Goal: Task Accomplishment & Management: Contribute content

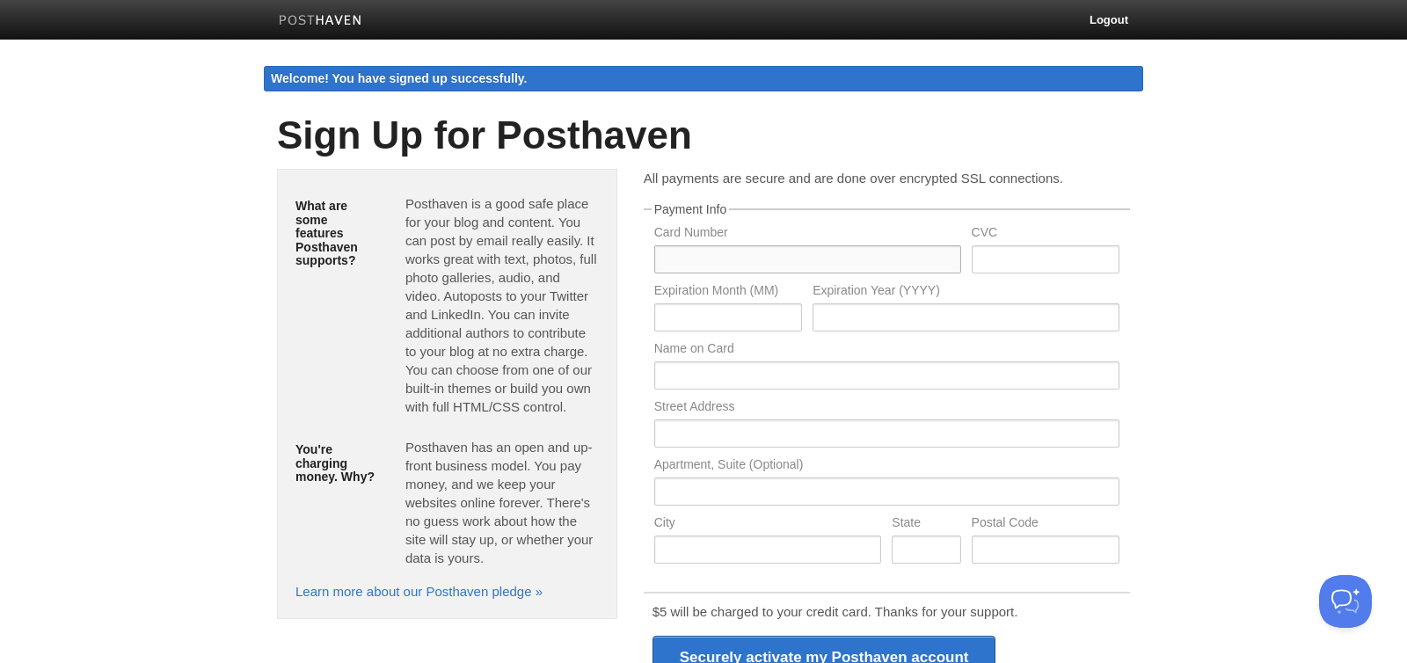
click at [708, 272] on input "text" at bounding box center [807, 259] width 307 height 28
click at [732, 262] on input "text" at bounding box center [807, 259] width 307 height 28
type input "5175451774833761"
type input "029"
type input "02"
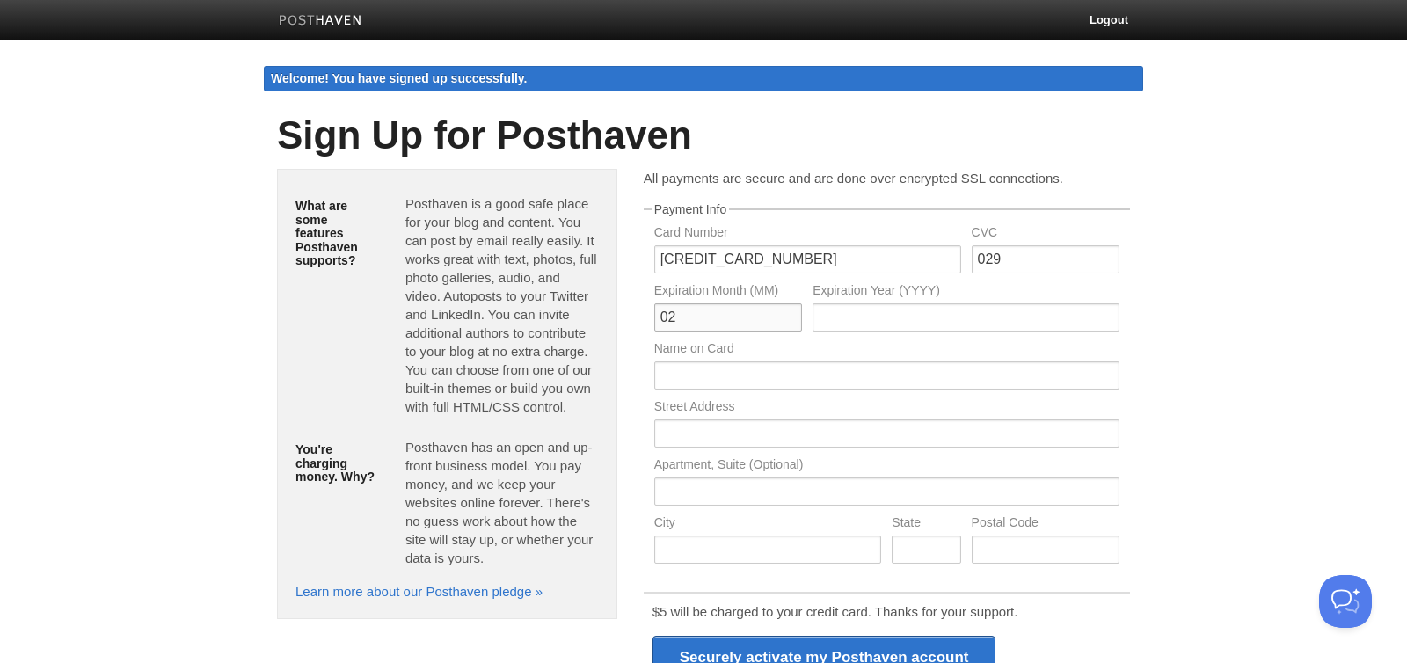
type input "2028"
type input "Toni G Smith"
type input "5"
click at [755, 259] on input "text" at bounding box center [807, 259] width 307 height 28
click at [791, 259] on input "text" at bounding box center [807, 259] width 307 height 28
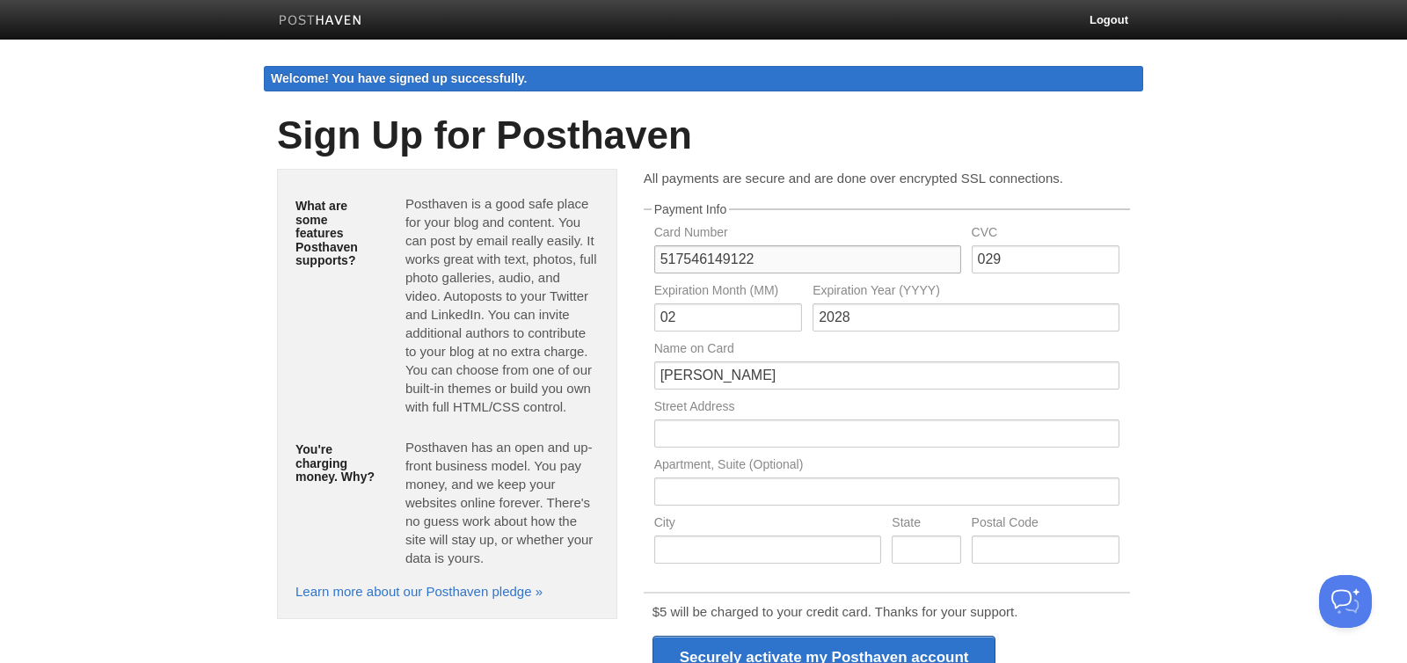
type input "517546149122"
drag, startPoint x: 1020, startPoint y: 256, endPoint x: 955, endPoint y: 249, distance: 65.4
click at [955, 249] on div "Card Number 517546149122 CVC 029" at bounding box center [887, 255] width 476 height 58
type input "145"
click at [728, 321] on input "02" at bounding box center [728, 317] width 148 height 28
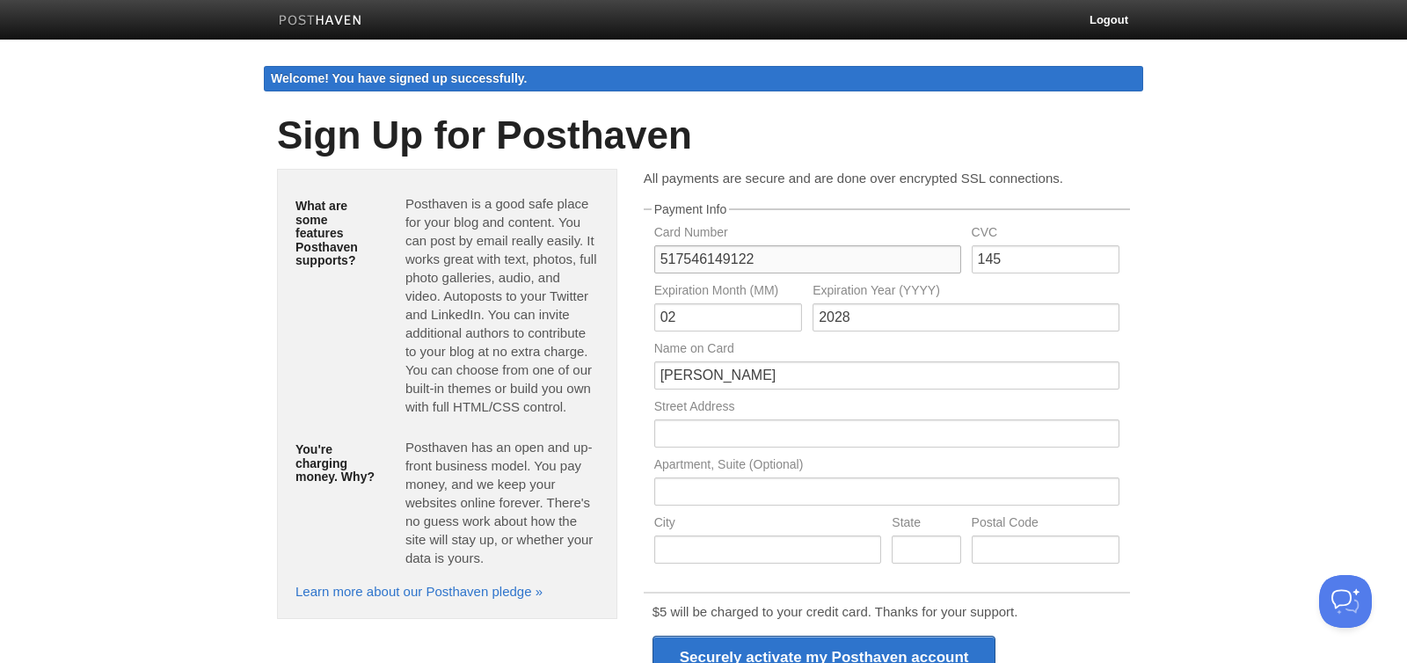
click at [770, 261] on input "517546149122" at bounding box center [807, 259] width 307 height 28
type input "5175461491228427"
click at [698, 317] on input "02" at bounding box center [728, 317] width 148 height 28
type input "03"
click at [750, 432] on input "text" at bounding box center [886, 433] width 465 height 28
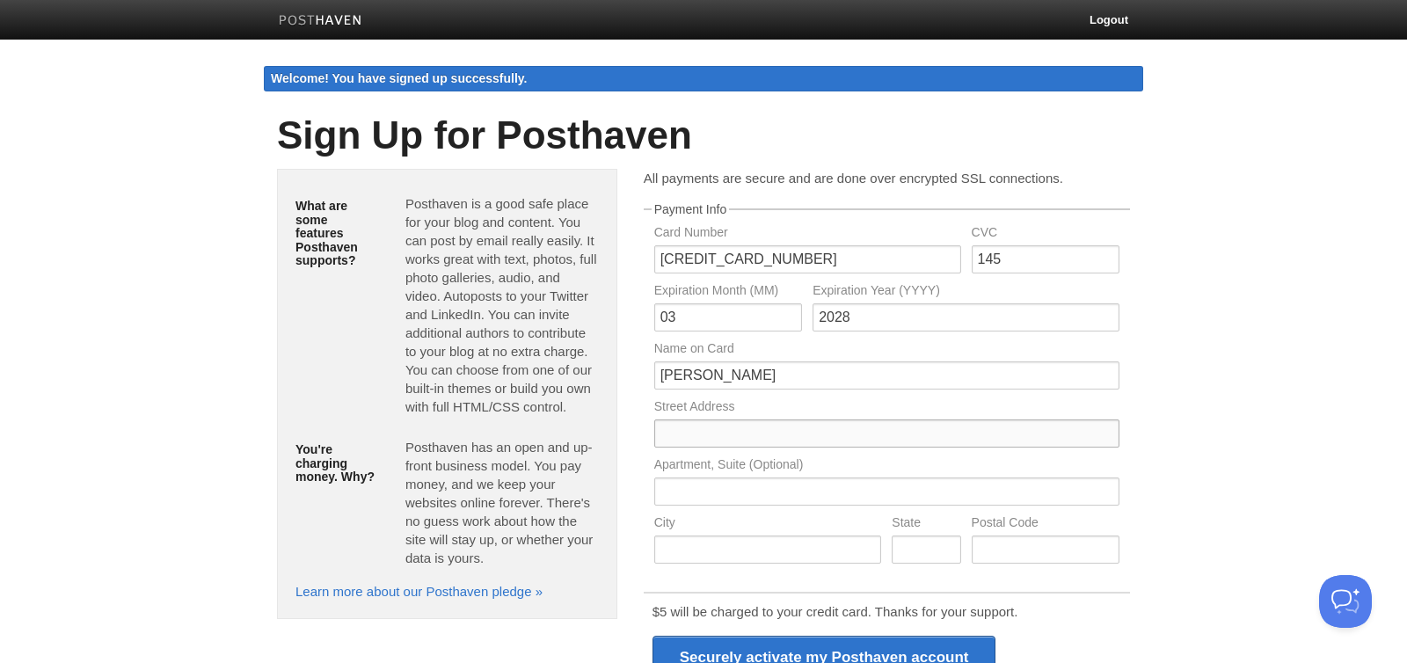
type input "10810 HILLWAY DR"
type input "WHITE LAKE"
type input "MI"
type input "48386"
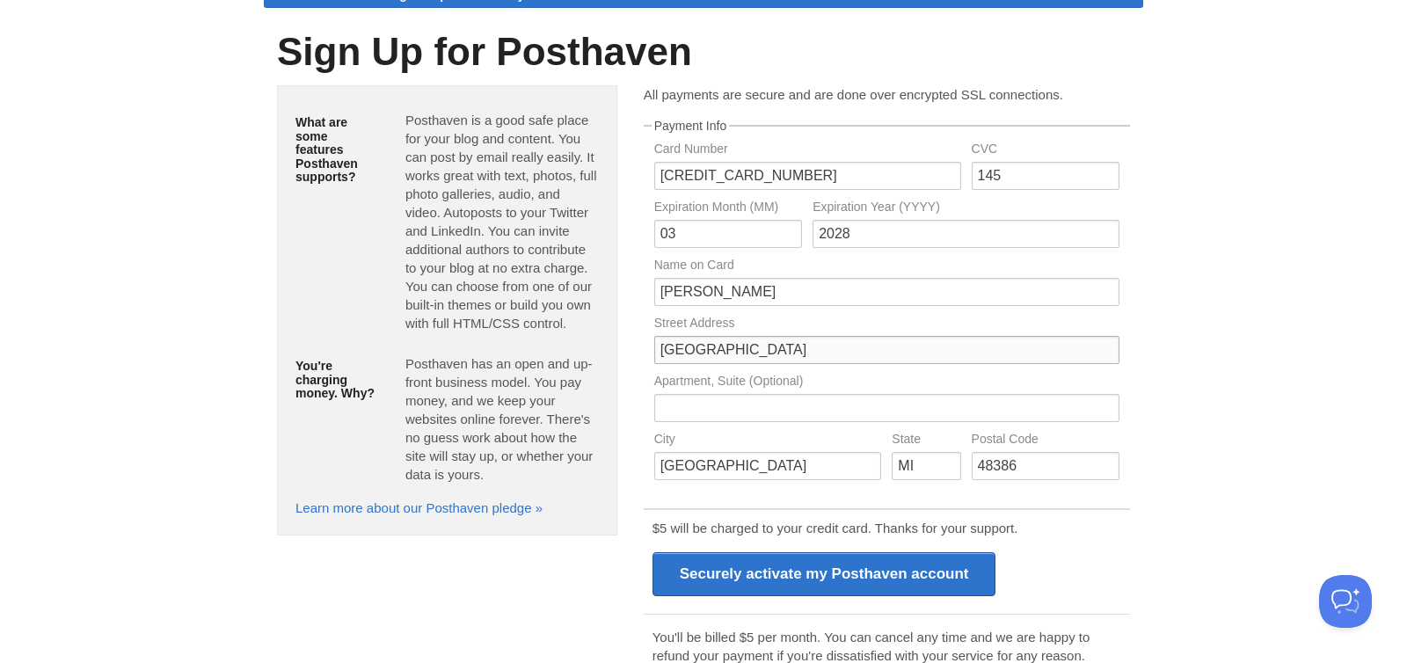
scroll to position [85, 0]
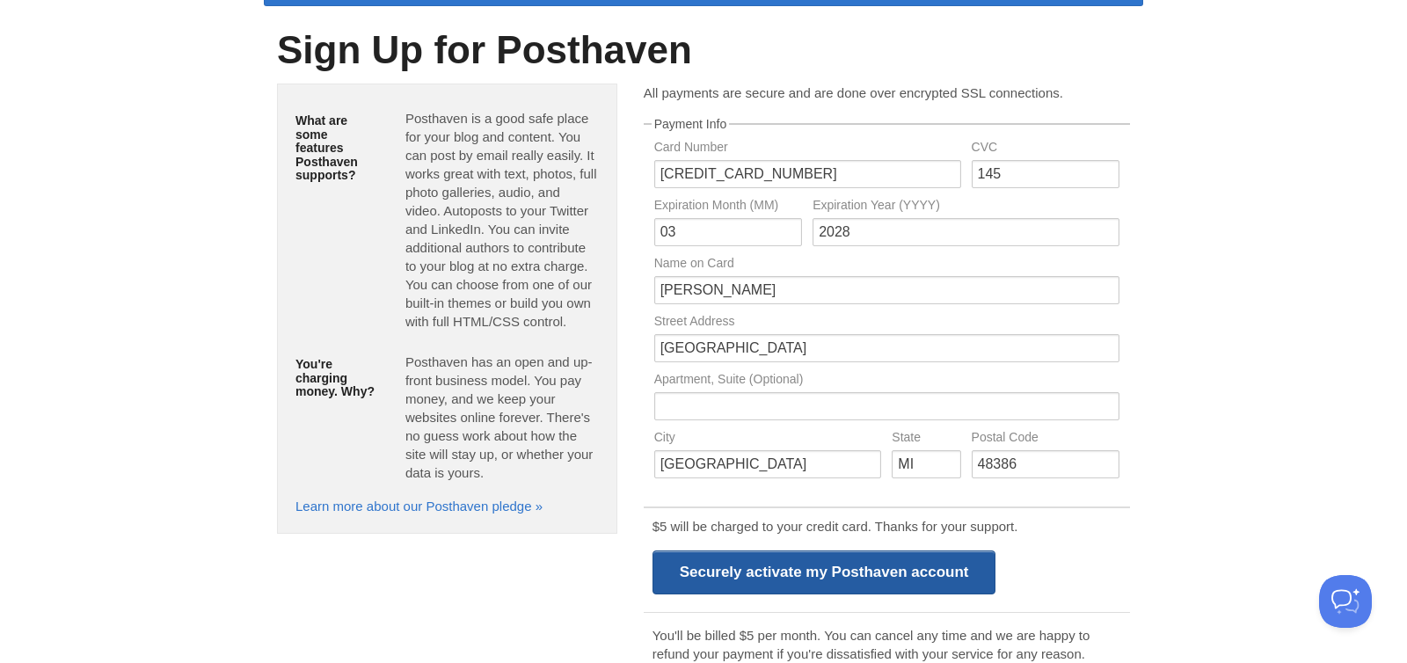
click at [876, 569] on input "Securely activate my Posthaven account" at bounding box center [824, 572] width 344 height 44
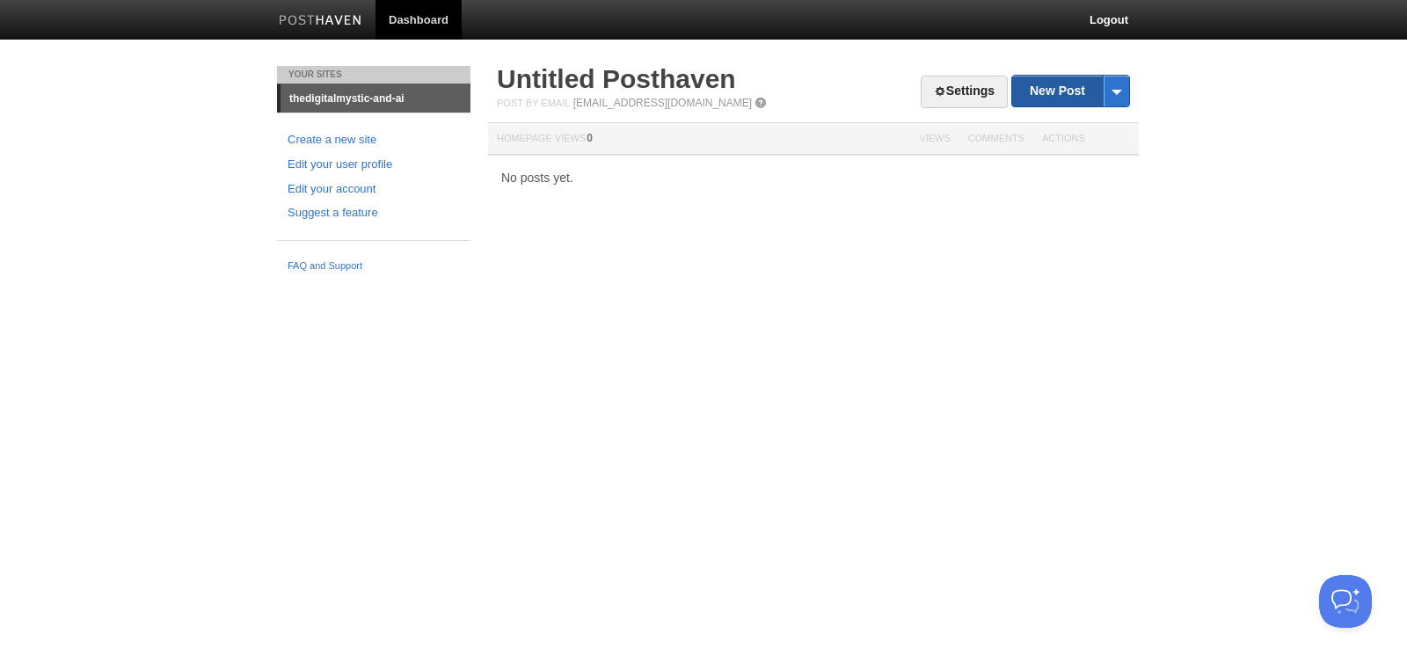
click at [1047, 90] on link "New Post" at bounding box center [1070, 91] width 117 height 31
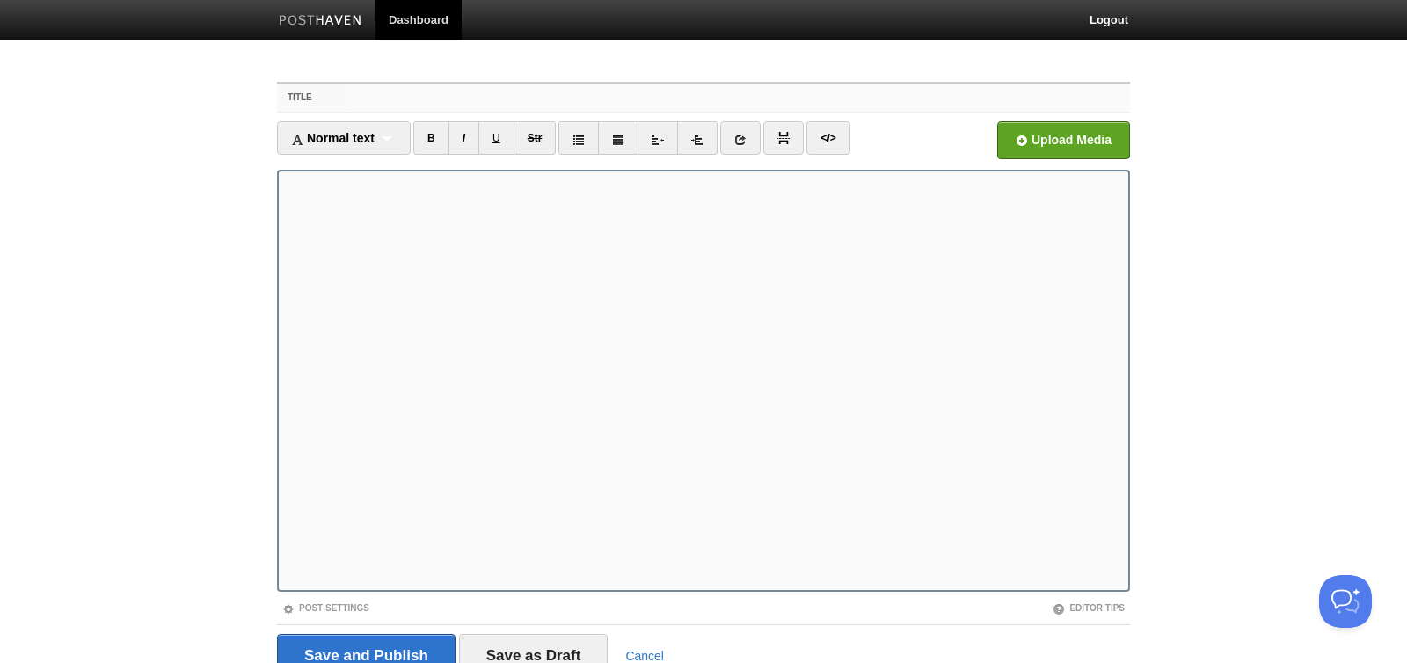
click at [439, 102] on input "Title" at bounding box center [739, 98] width 782 height 28
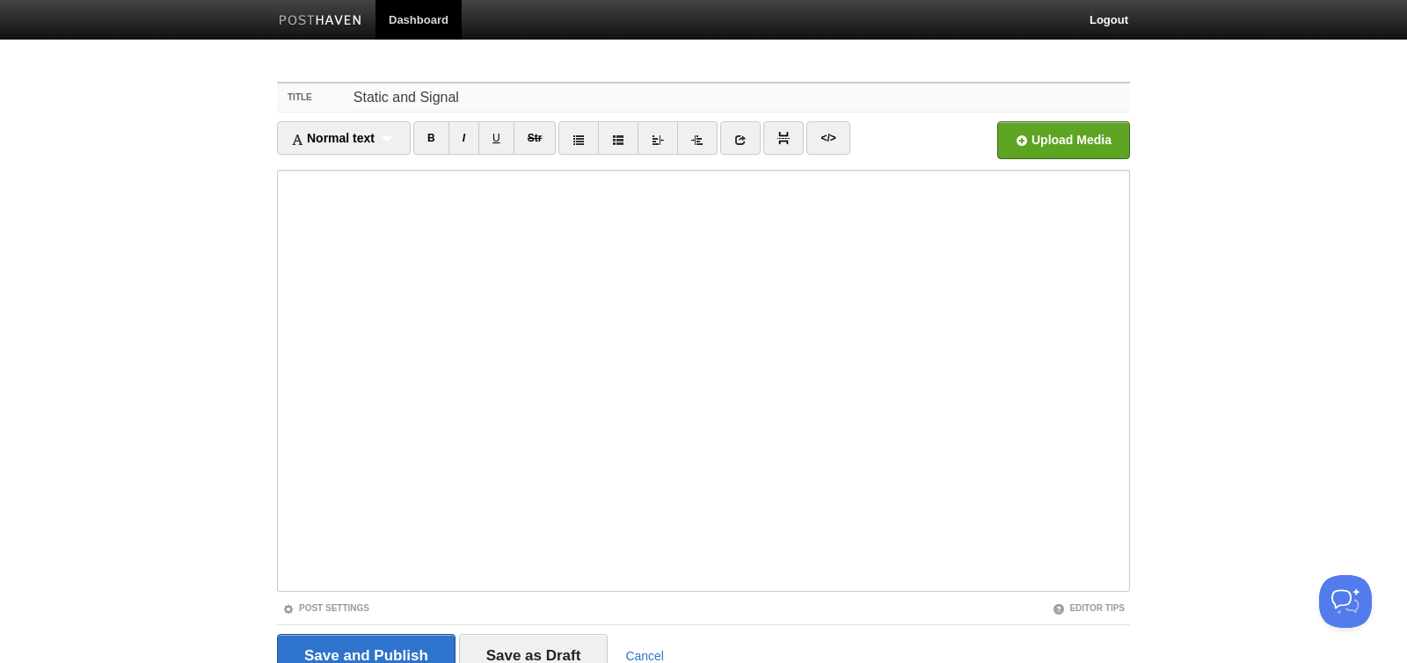
type input "Static and Signal"
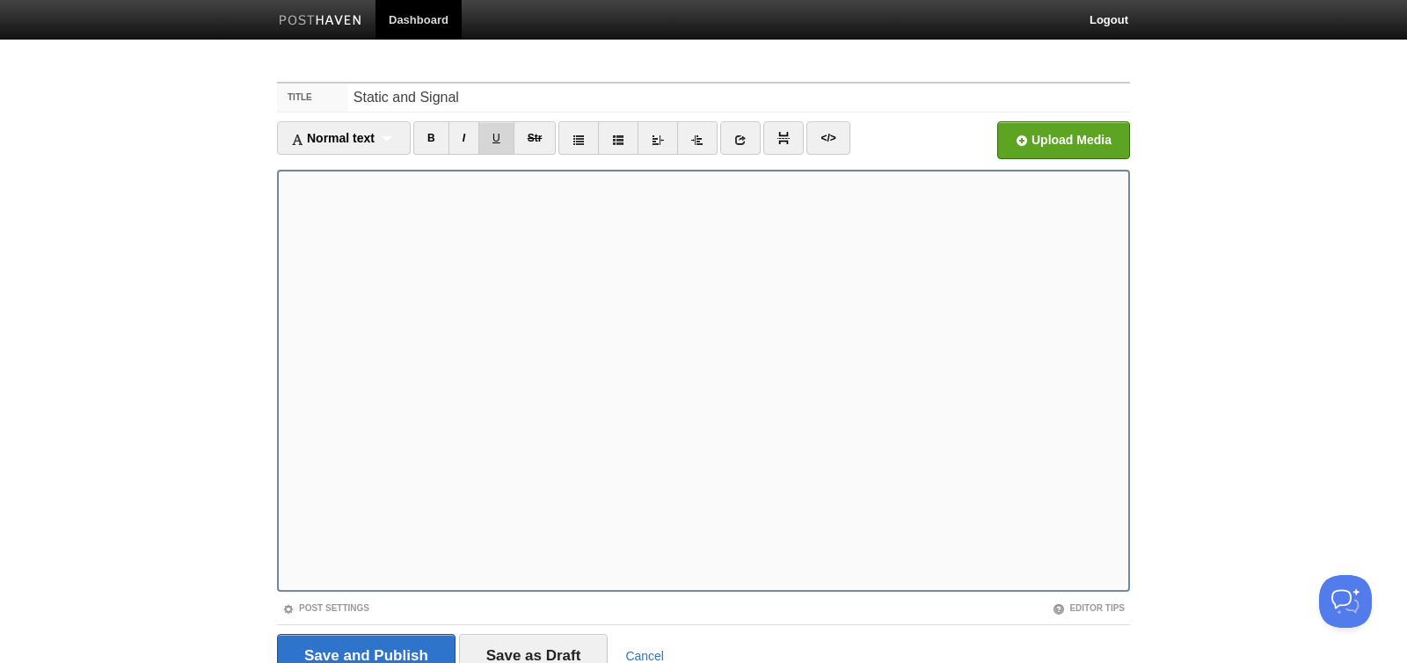
scroll to position [80, 0]
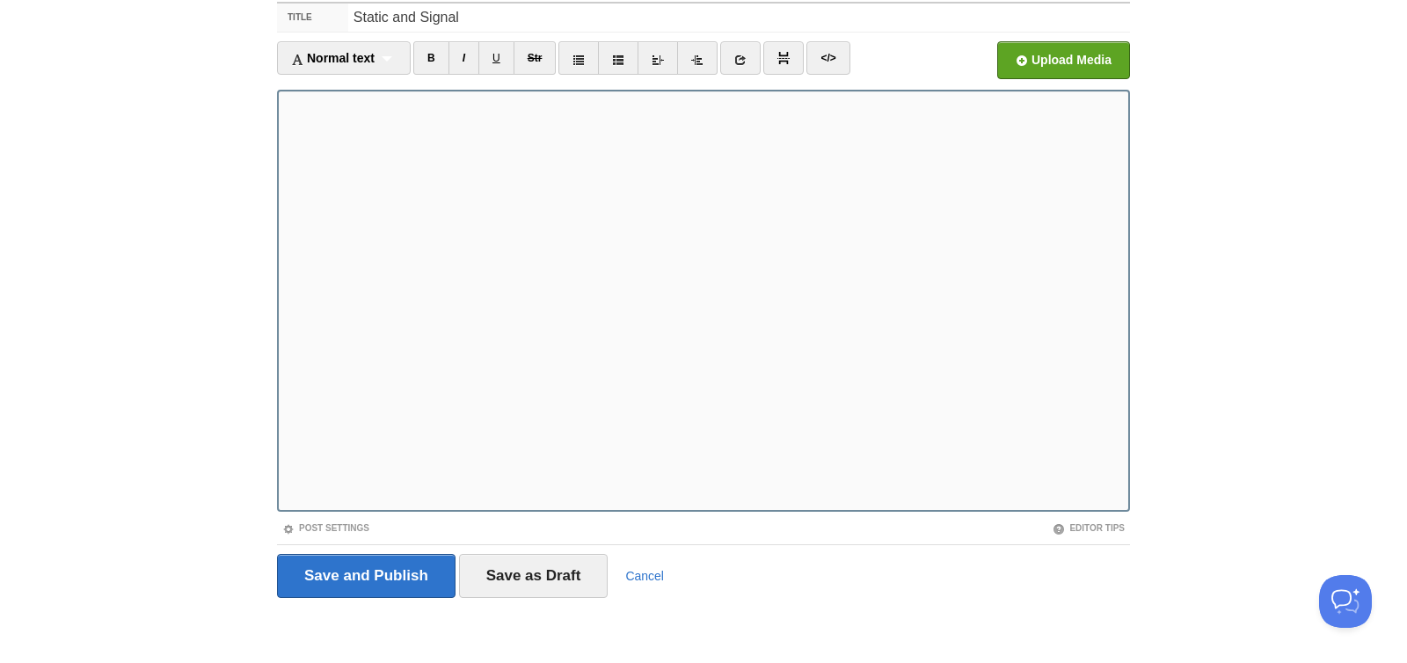
click at [282, 383] on iframe at bounding box center [703, 301] width 853 height 422
click at [747, 60] on icon at bounding box center [740, 60] width 12 height 12
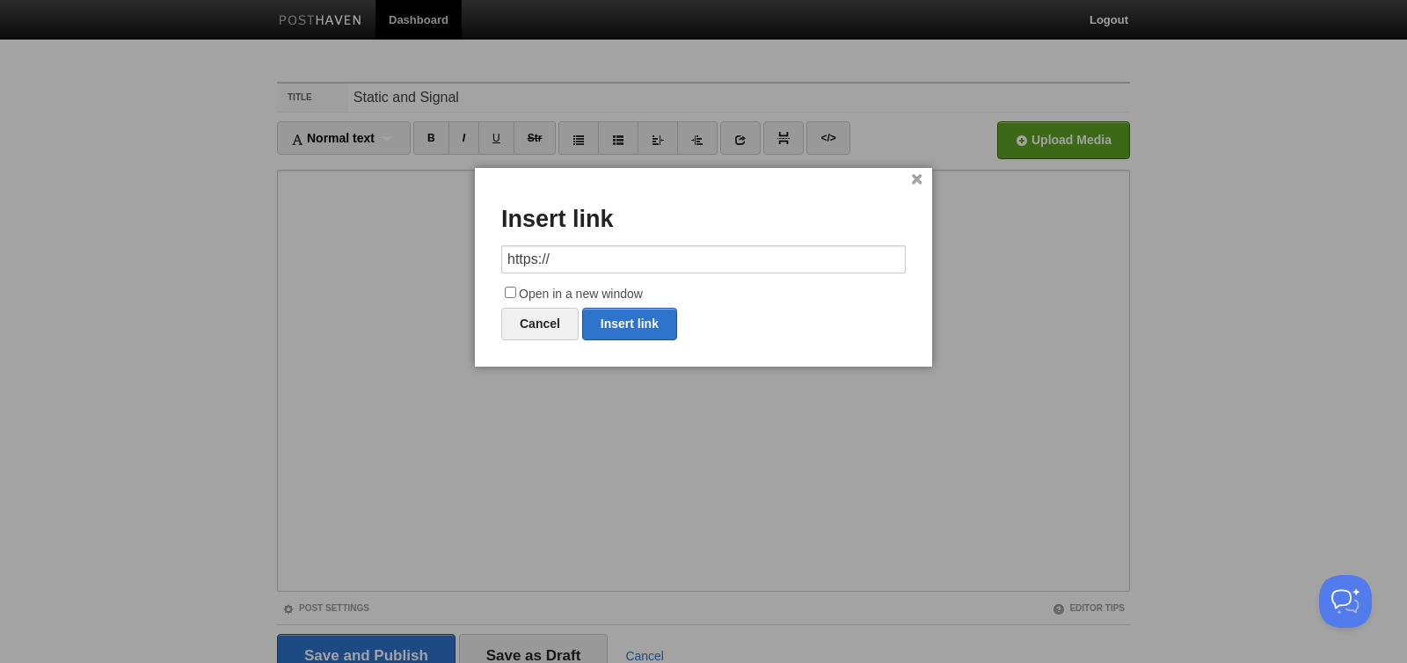
drag, startPoint x: 573, startPoint y: 259, endPoint x: 481, endPoint y: 247, distance: 93.0
click at [479, 247] on div "× Insert link https:// Open in a new window Cancel Insert link" at bounding box center [703, 267] width 457 height 199
type input "https://suno.com/s/EDNfZhPaEUKaXDbK"
click at [514, 292] on input "Open in a new window" at bounding box center [510, 292] width 11 height 11
checkbox input "true"
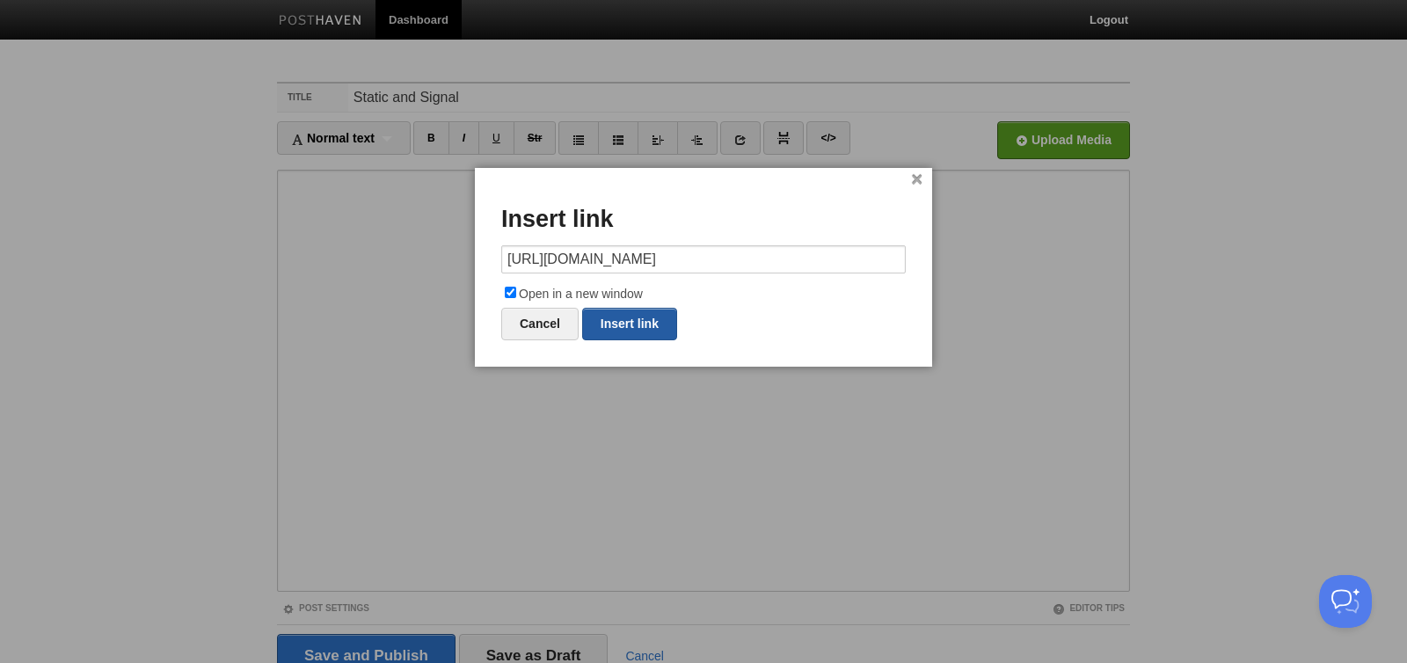
click at [623, 330] on link "Insert link" at bounding box center [629, 324] width 95 height 33
type input "https://"
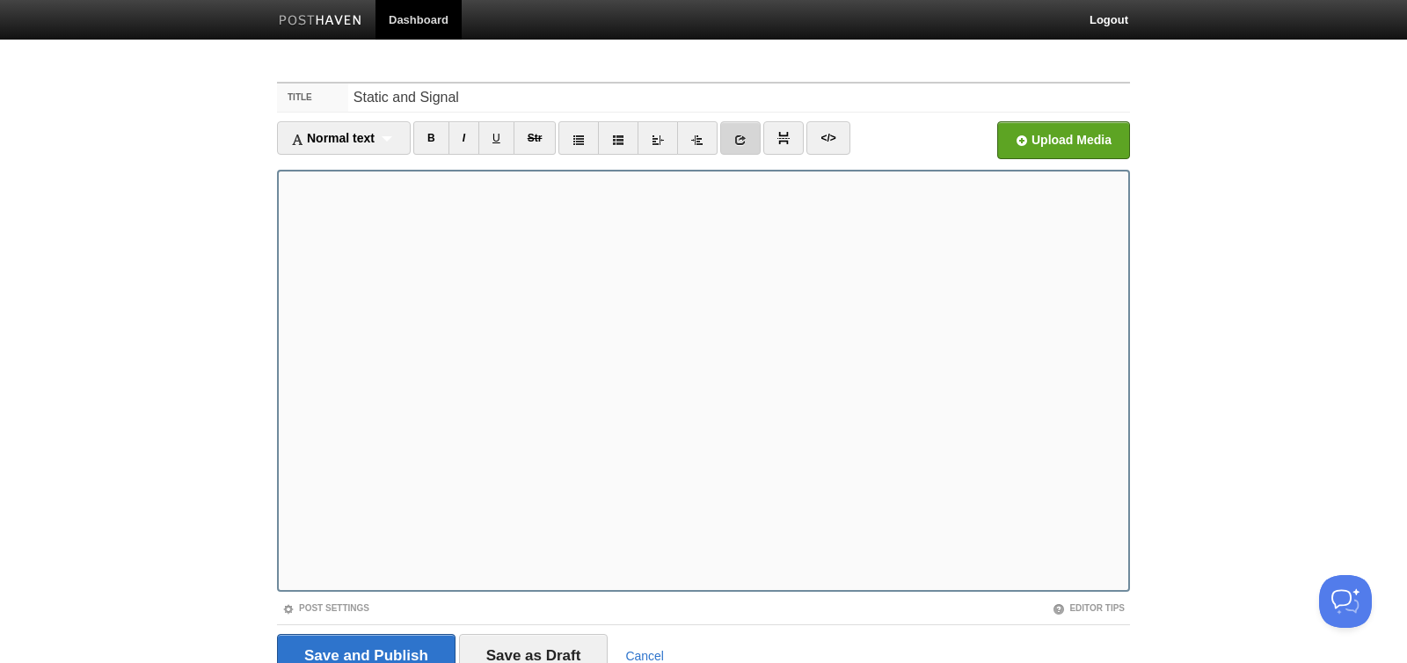
click at [741, 142] on icon at bounding box center [740, 140] width 12 height 12
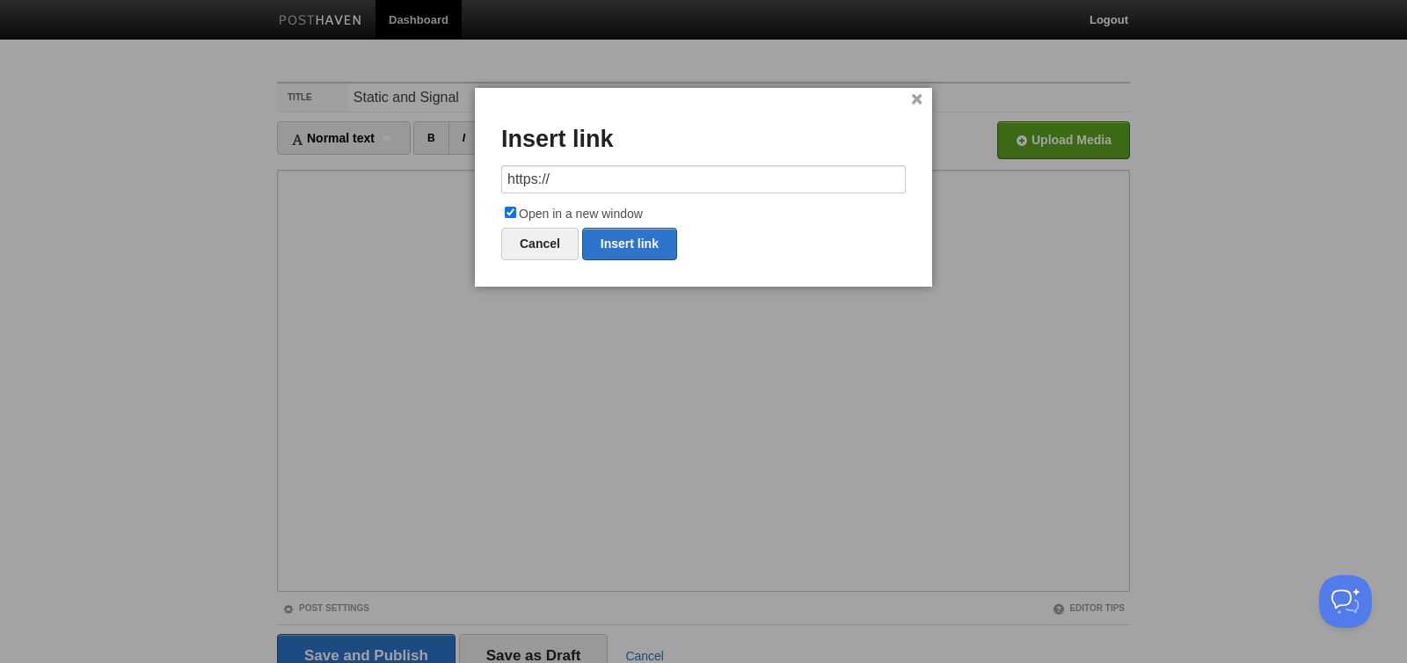
drag, startPoint x: 564, startPoint y: 174, endPoint x: 482, endPoint y: 171, distance: 81.9
click at [482, 171] on div "× Insert link https:// Open in a new window Cancel Insert link" at bounding box center [703, 187] width 457 height 199
click at [616, 247] on link "Insert link" at bounding box center [629, 244] width 95 height 33
type input "https://"
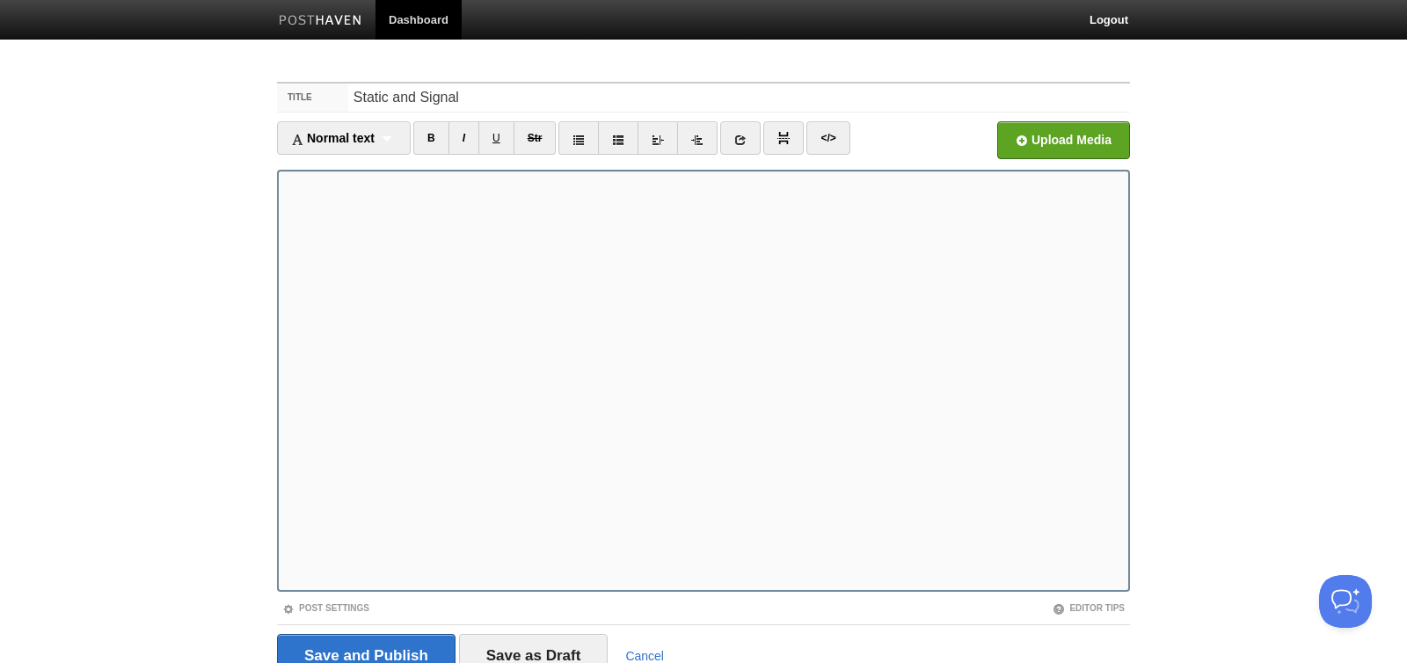
scroll to position [80, 0]
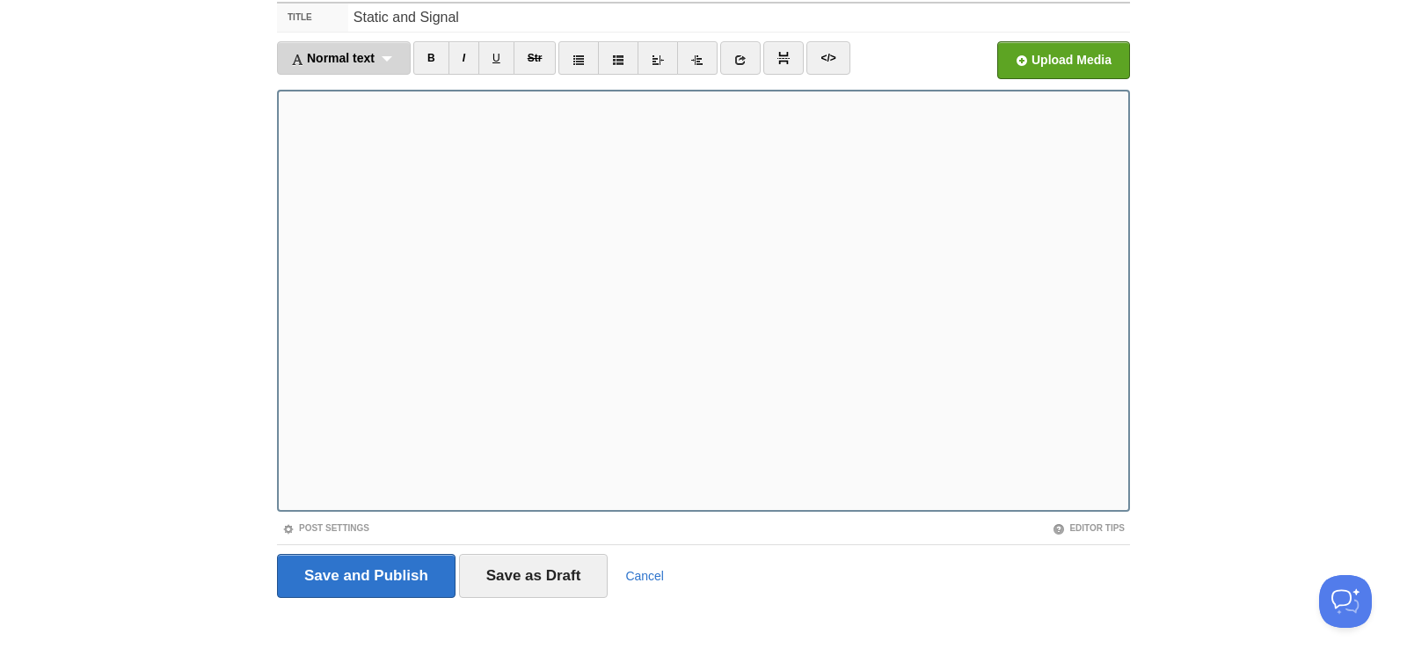
click at [389, 61] on div "Normal text Normal text Heading 1 Heading 2 Heading 3" at bounding box center [344, 57] width 134 height 33
click at [361, 82] on link "Normal text" at bounding box center [344, 89] width 132 height 26
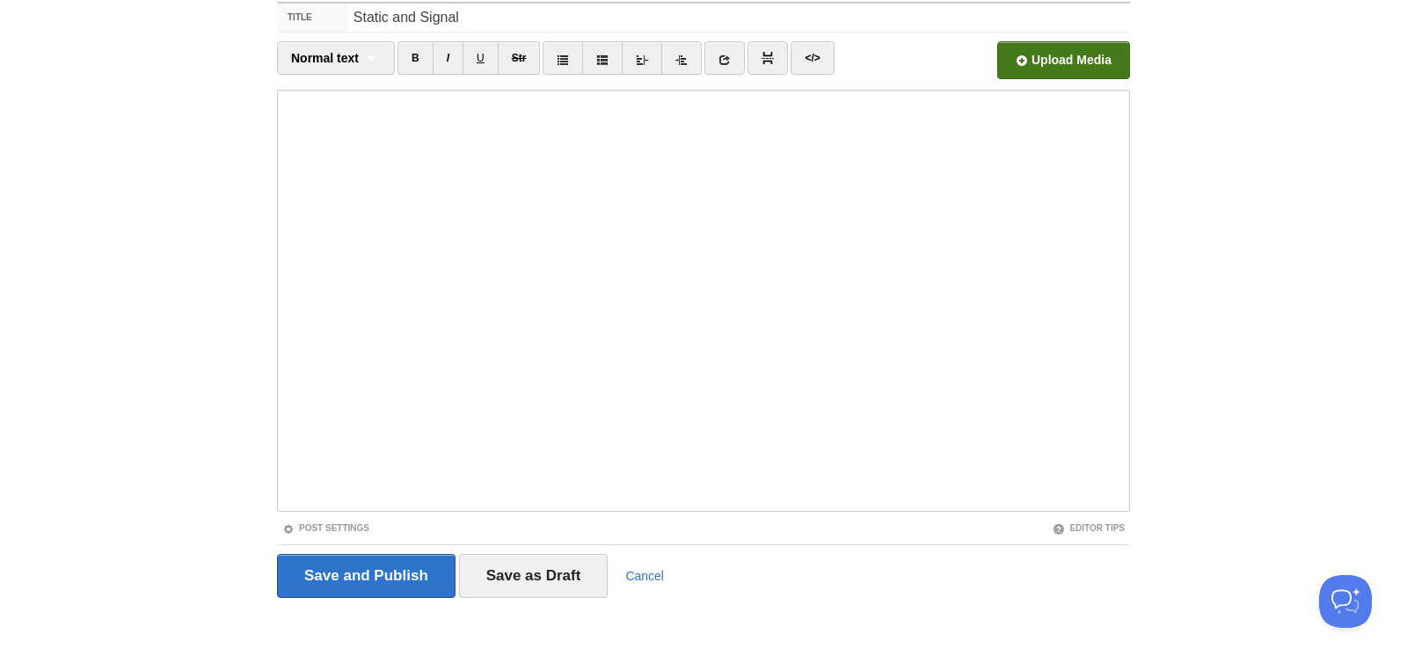
click at [1082, 74] on input "file" at bounding box center [532, 65] width 1331 height 90
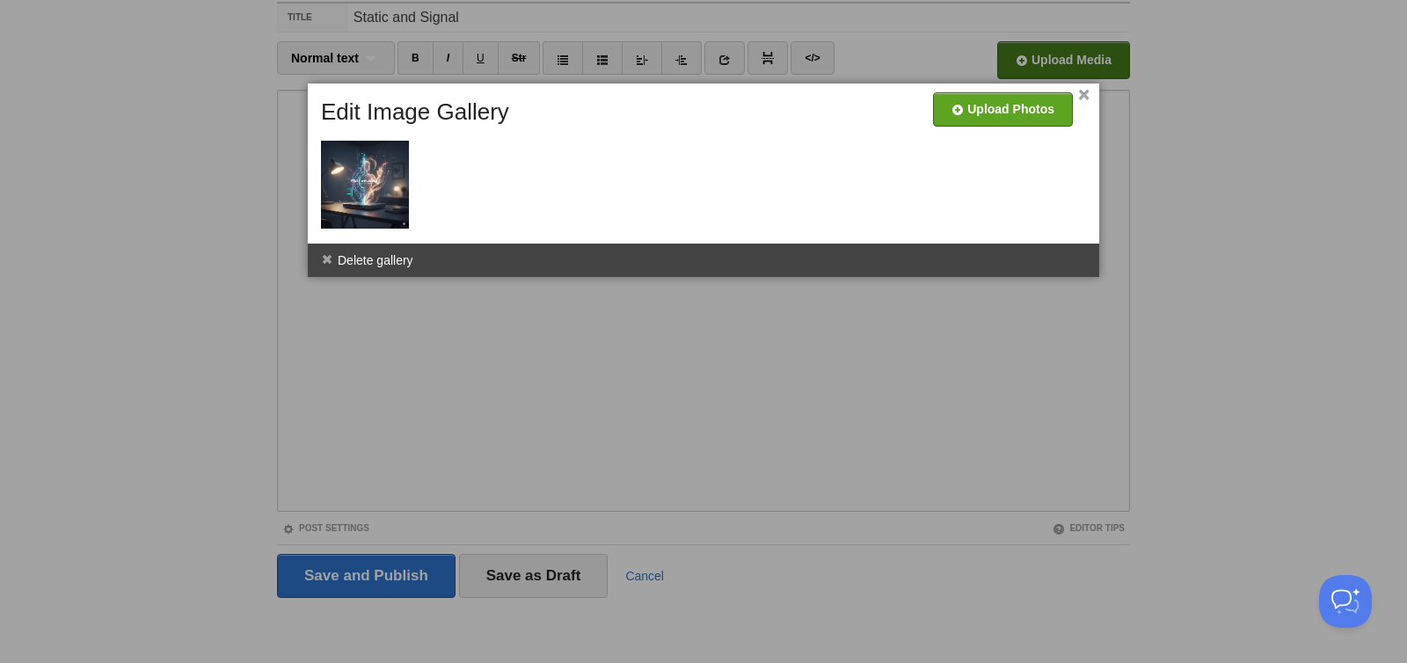
click at [1085, 99] on link "×" at bounding box center [1083, 96] width 11 height 10
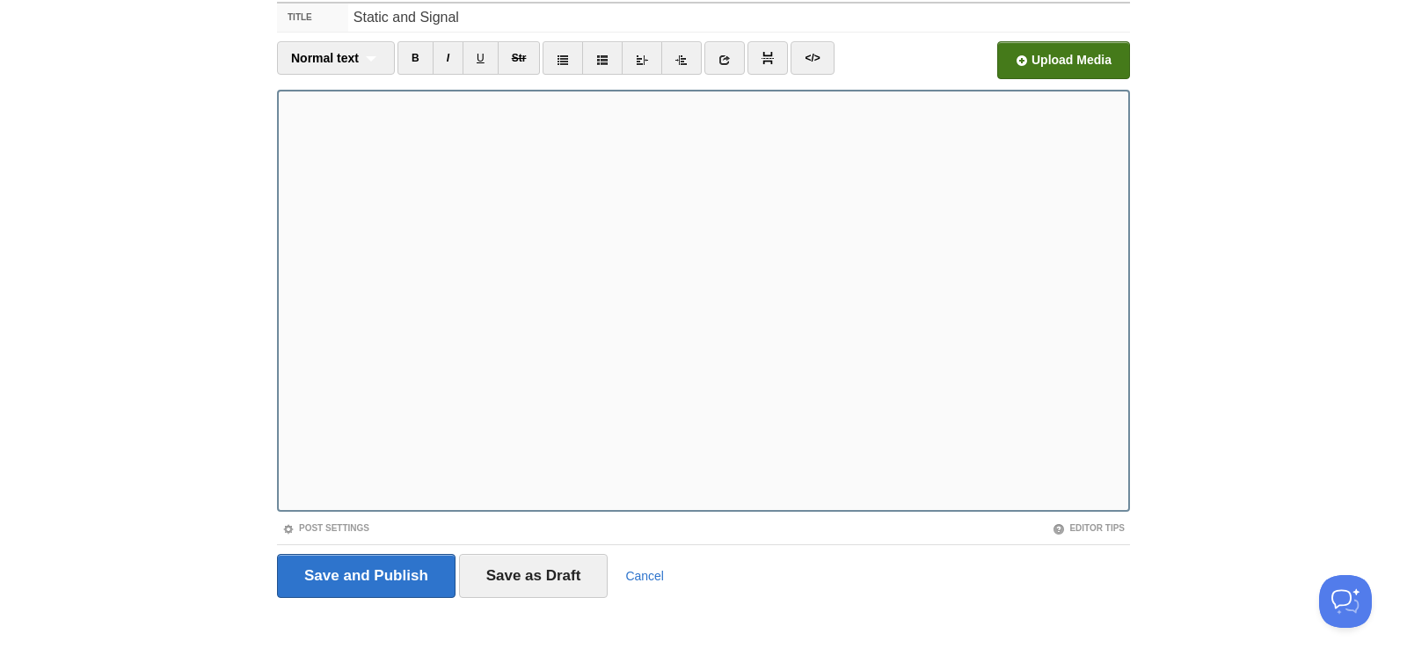
scroll to position [0, 0]
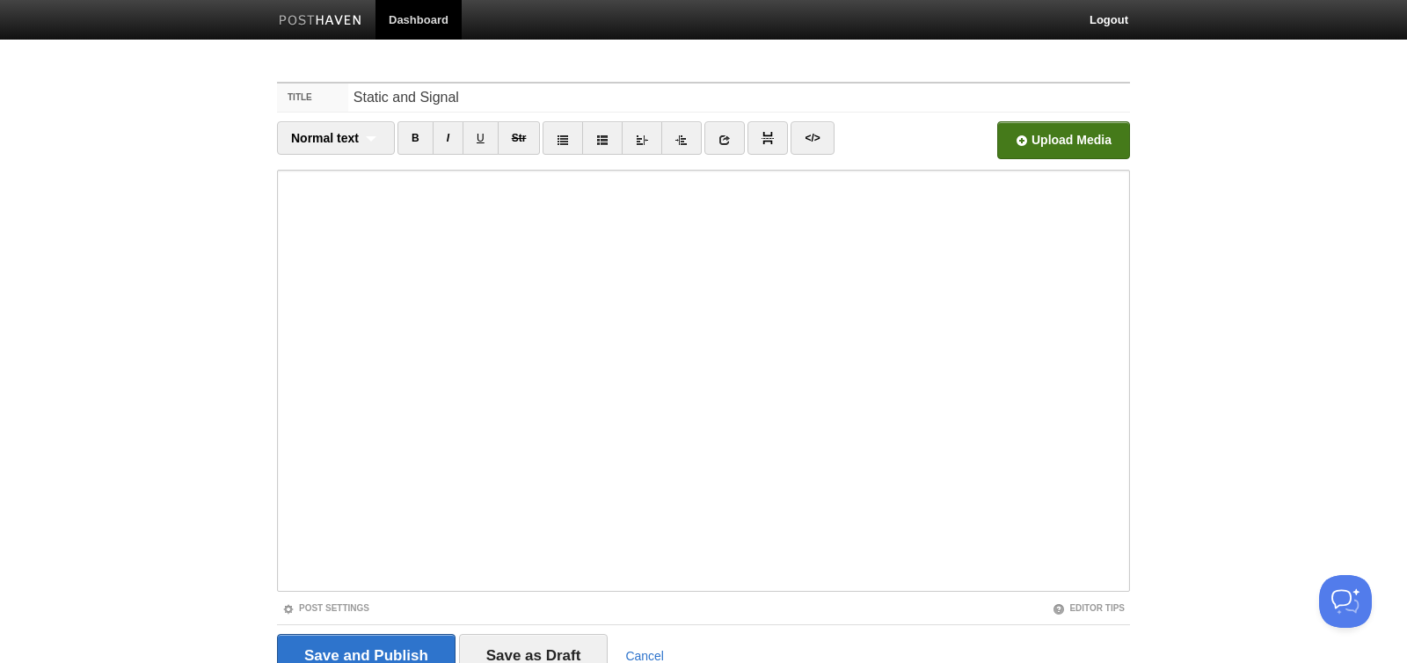
click at [1032, 144] on input "file" at bounding box center [532, 145] width 1331 height 90
click at [1050, 145] on input "file" at bounding box center [532, 145] width 1331 height 90
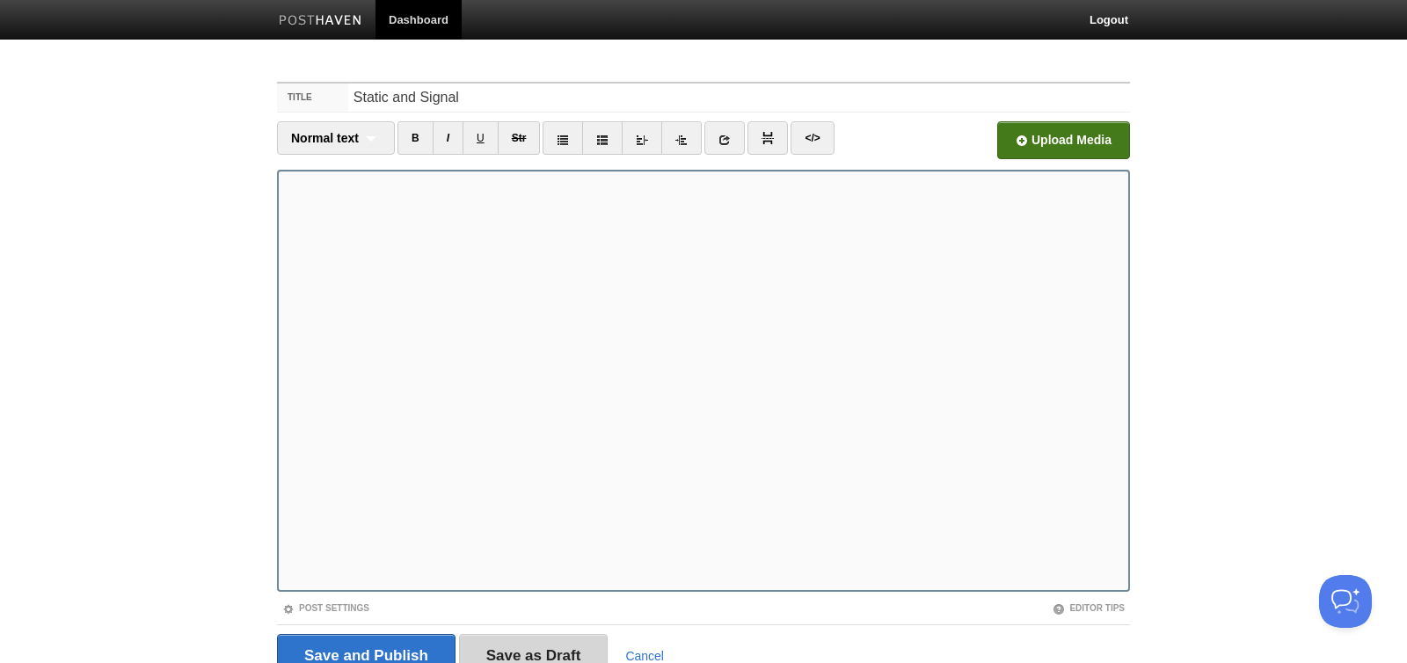
click at [572, 642] on input "Save as Draft" at bounding box center [533, 656] width 149 height 44
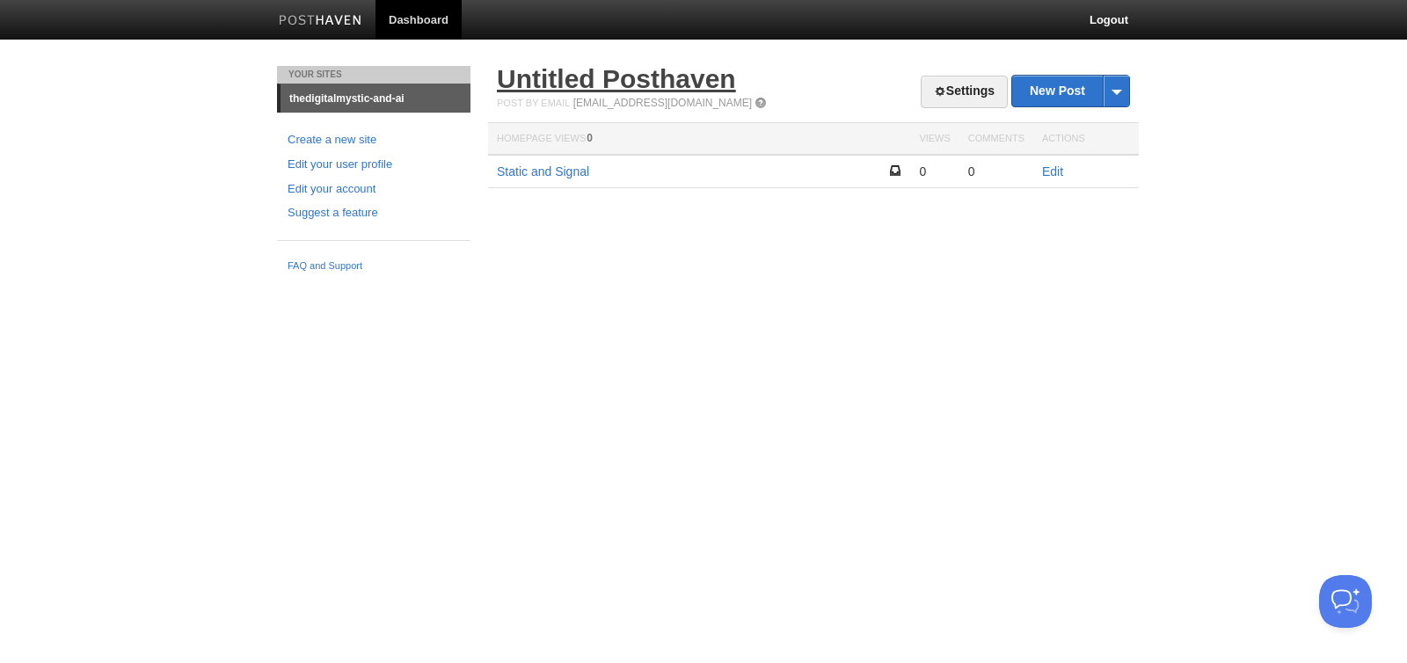
click at [608, 76] on link "Untitled Posthaven" at bounding box center [616, 78] width 239 height 29
click at [942, 98] on link "Settings" at bounding box center [964, 92] width 87 height 33
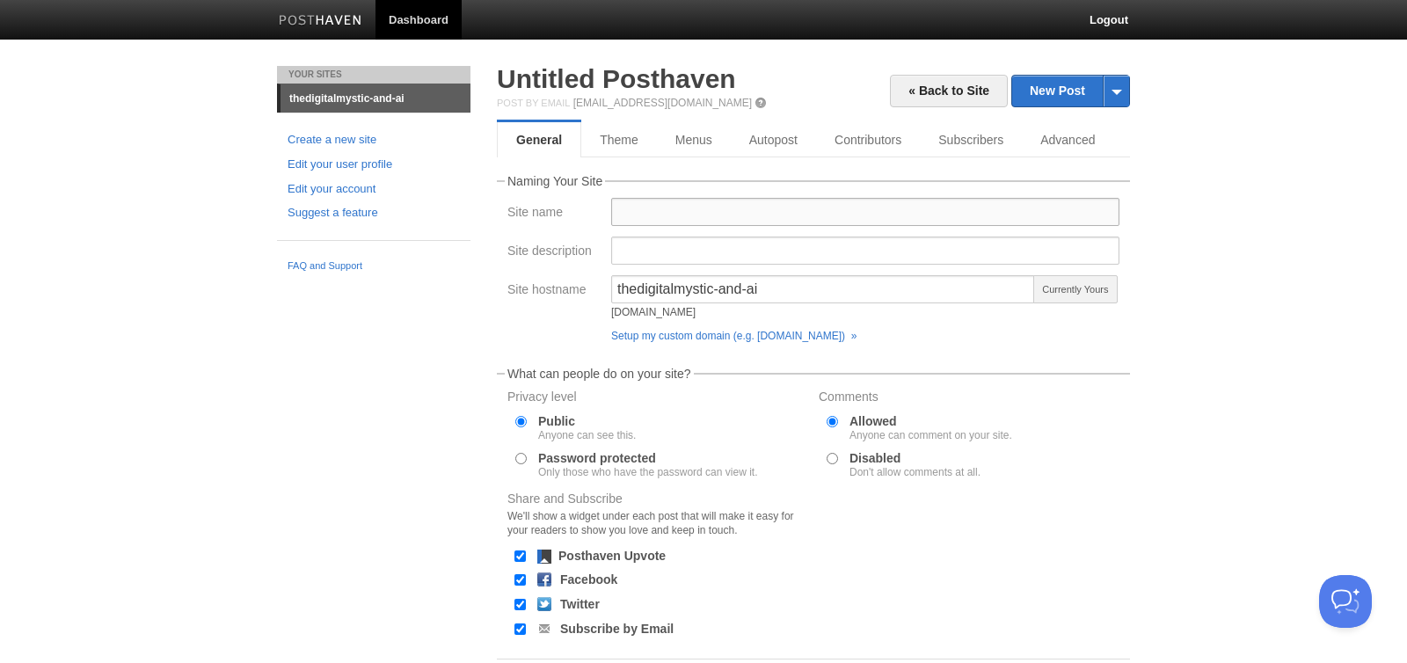
click at [645, 218] on input "Site name" at bounding box center [865, 212] width 508 height 28
click at [742, 215] on input "The Digital Mystic" at bounding box center [865, 212] width 508 height 28
type input "The Digital Mystic and AI"
click at [664, 260] on input "Site description" at bounding box center [865, 251] width 508 height 28
type input "Chats with AI"
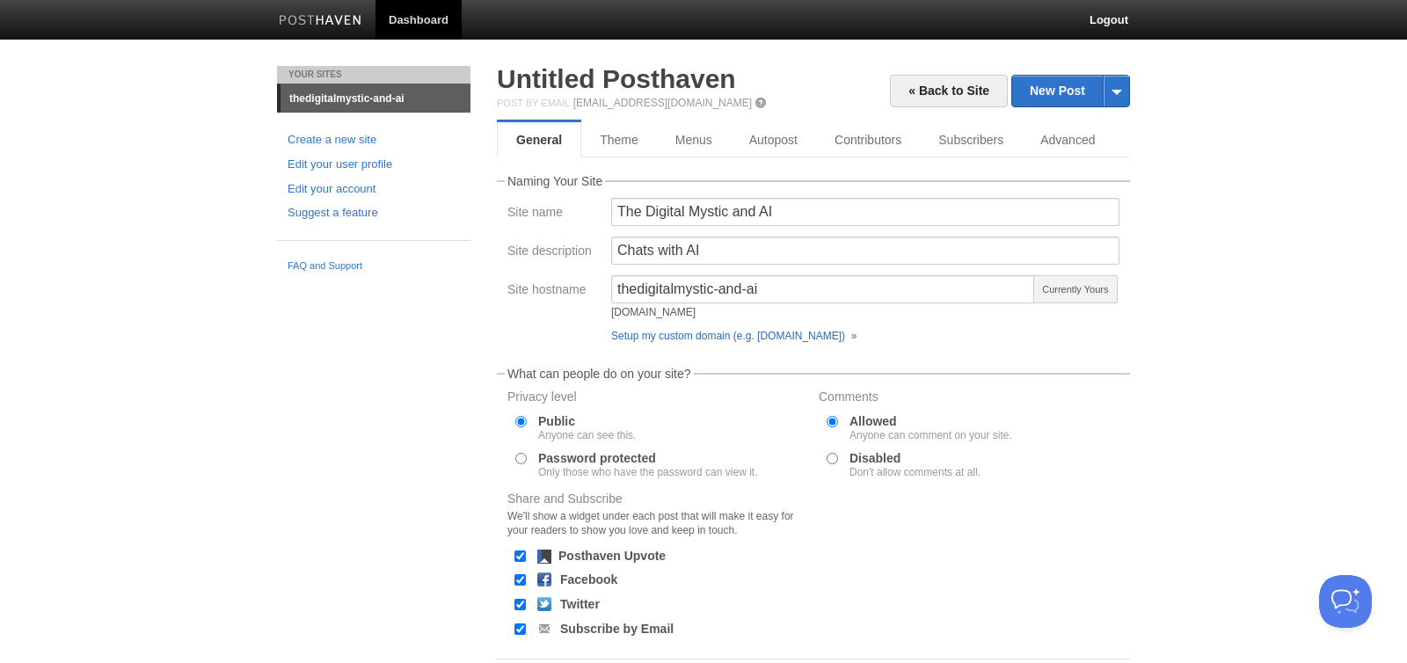
click at [720, 334] on link "Setup my custom domain (e.g. blog.yourdomain.com) »" at bounding box center [733, 336] width 245 height 12
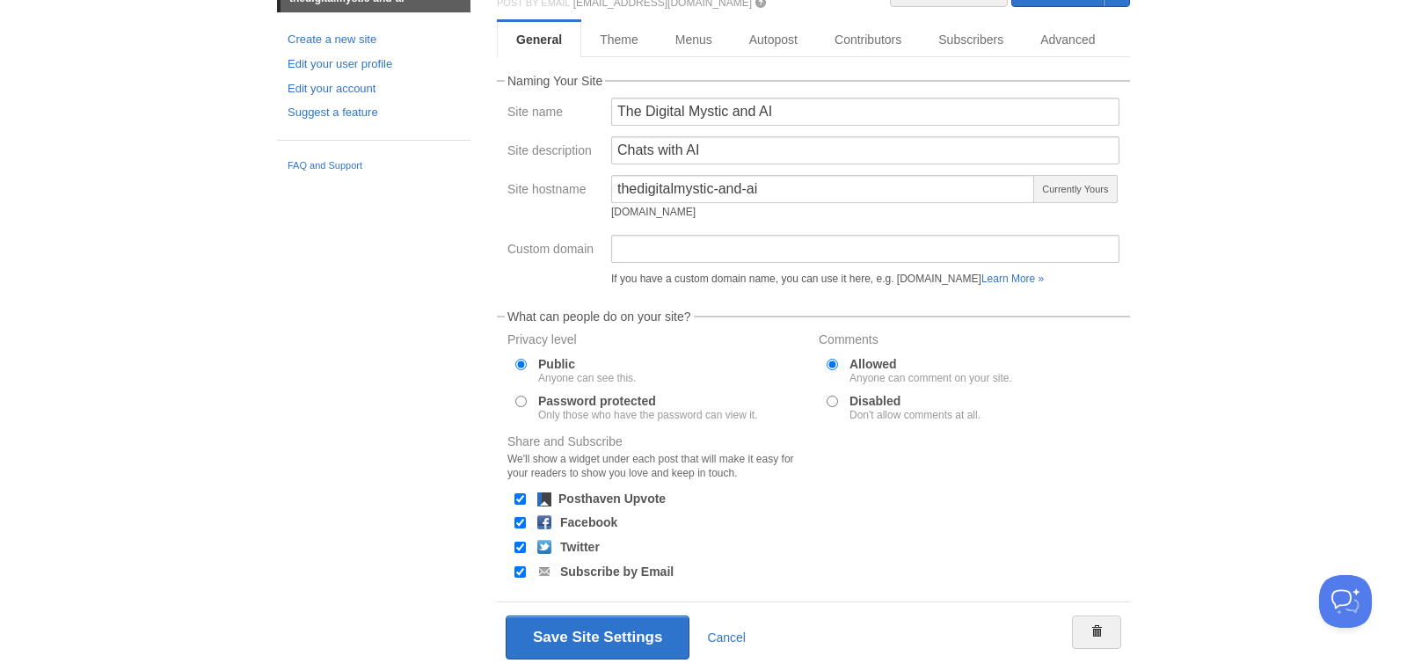
scroll to position [162, 0]
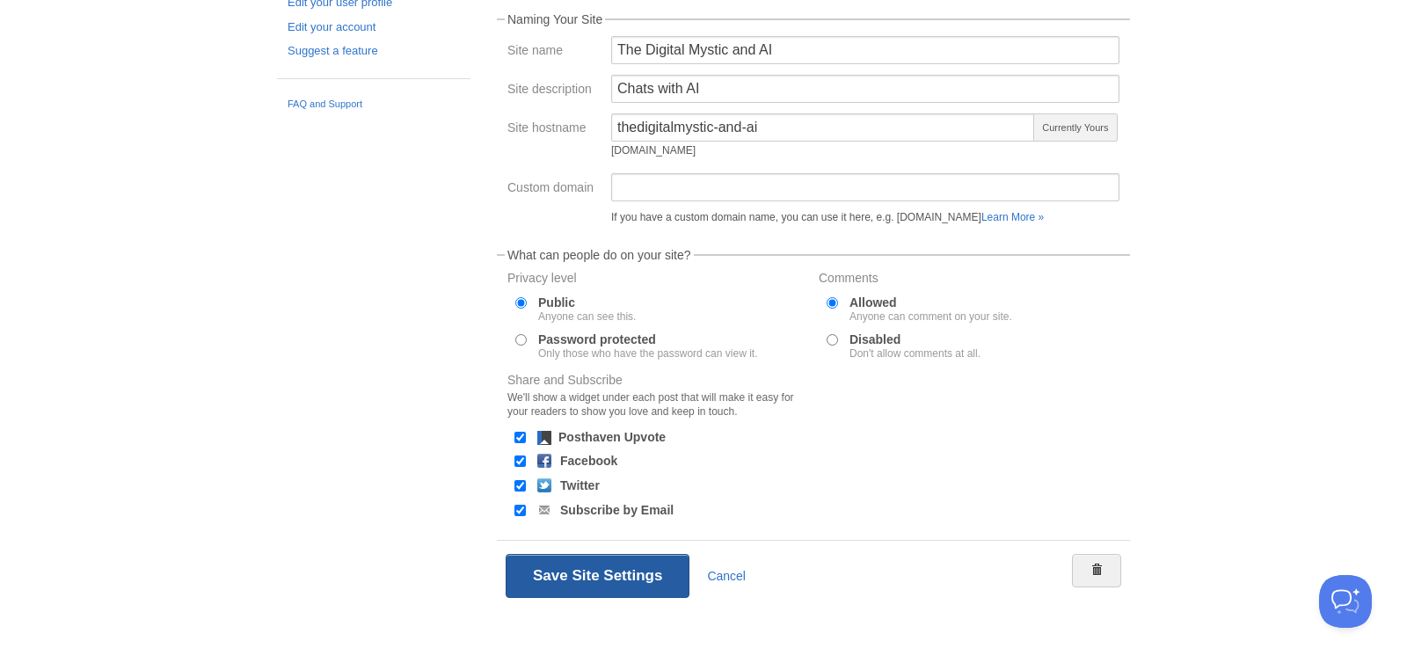
click at [627, 578] on button "Save Site Settings" at bounding box center [598, 576] width 184 height 44
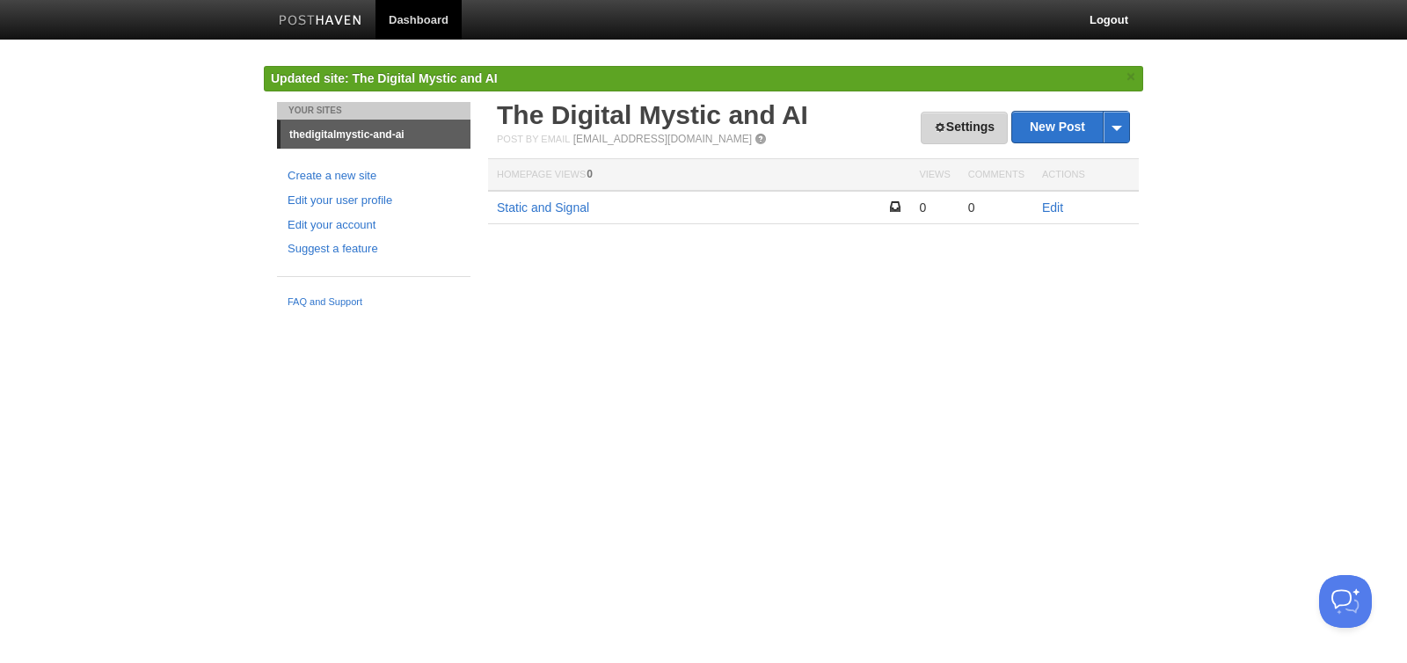
click at [953, 125] on link "Settings" at bounding box center [964, 128] width 87 height 33
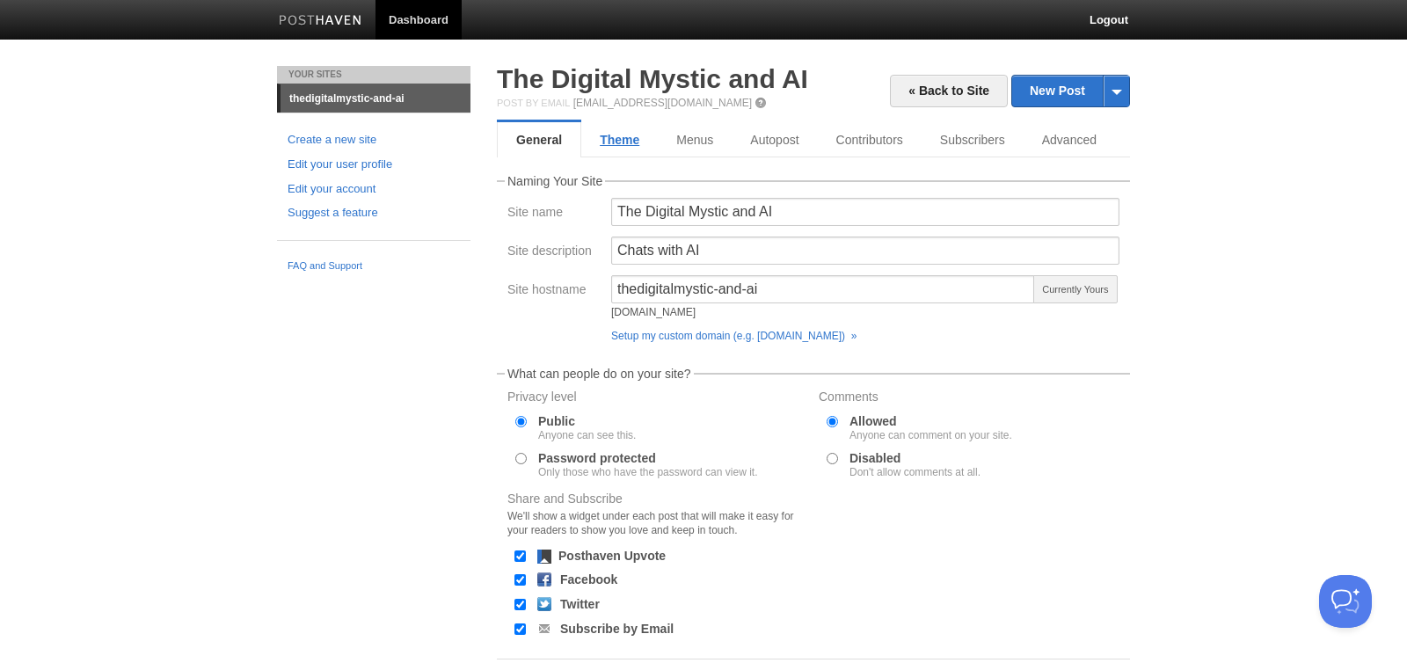
click at [617, 147] on link "Theme" at bounding box center [619, 139] width 77 height 35
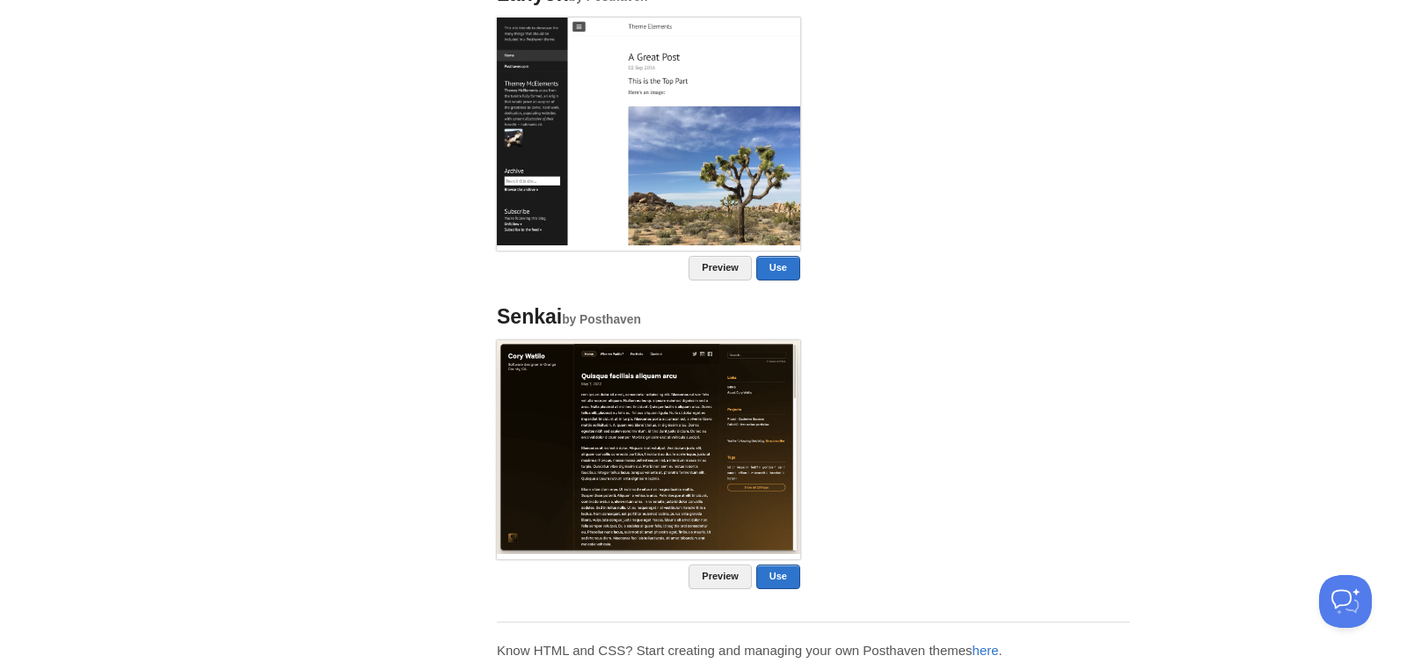
scroll to position [1483, 0]
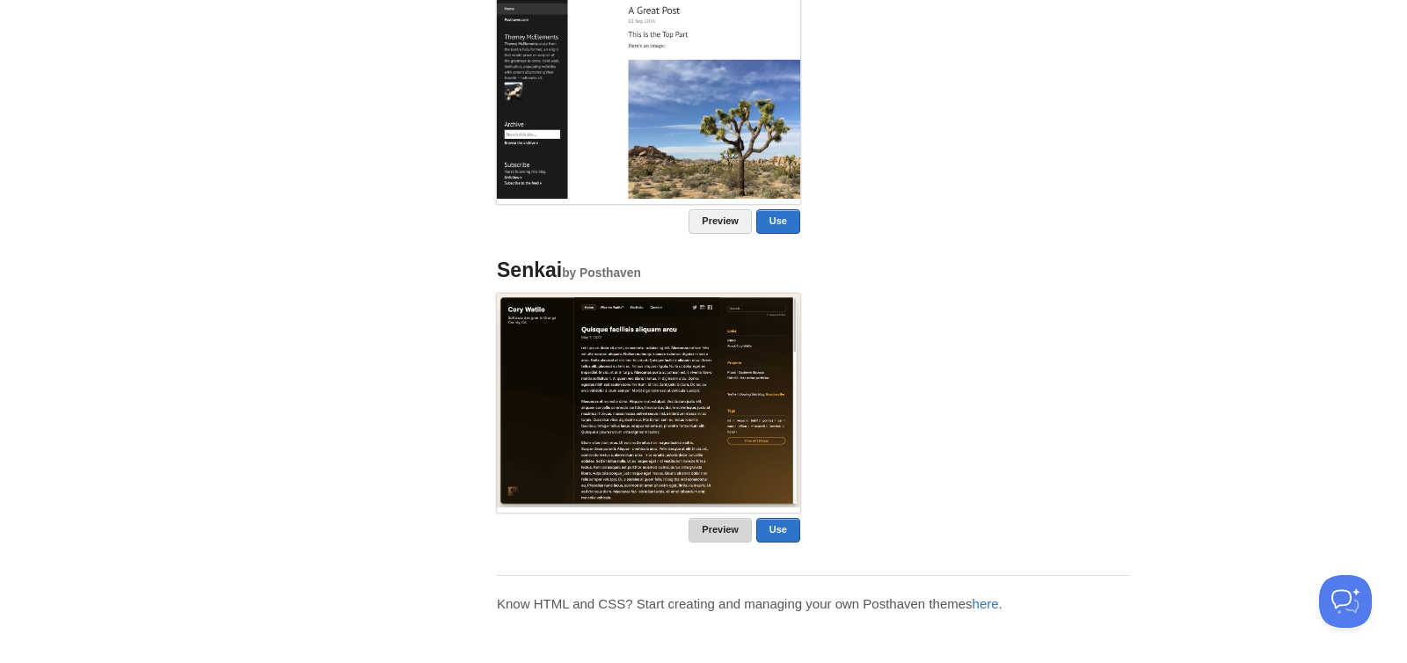
click at [716, 533] on link "Preview" at bounding box center [720, 530] width 63 height 25
click at [783, 534] on link "Use" at bounding box center [778, 530] width 44 height 25
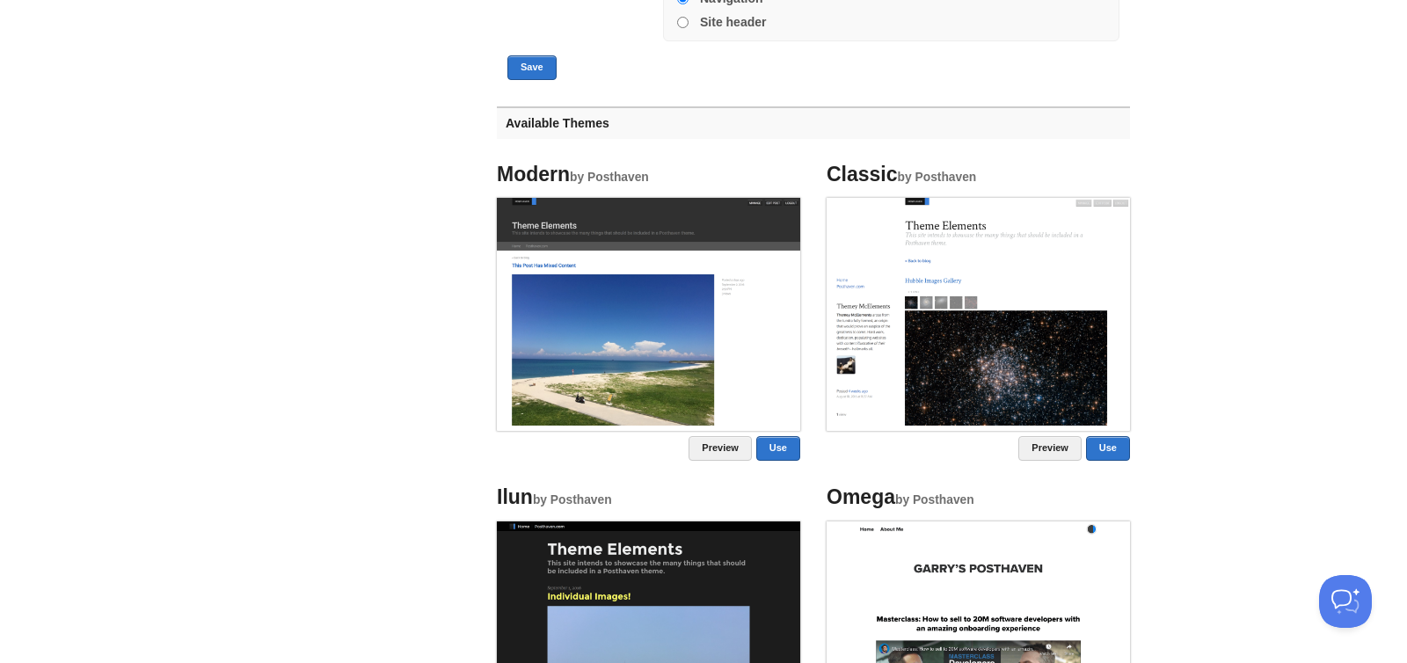
scroll to position [774, 0]
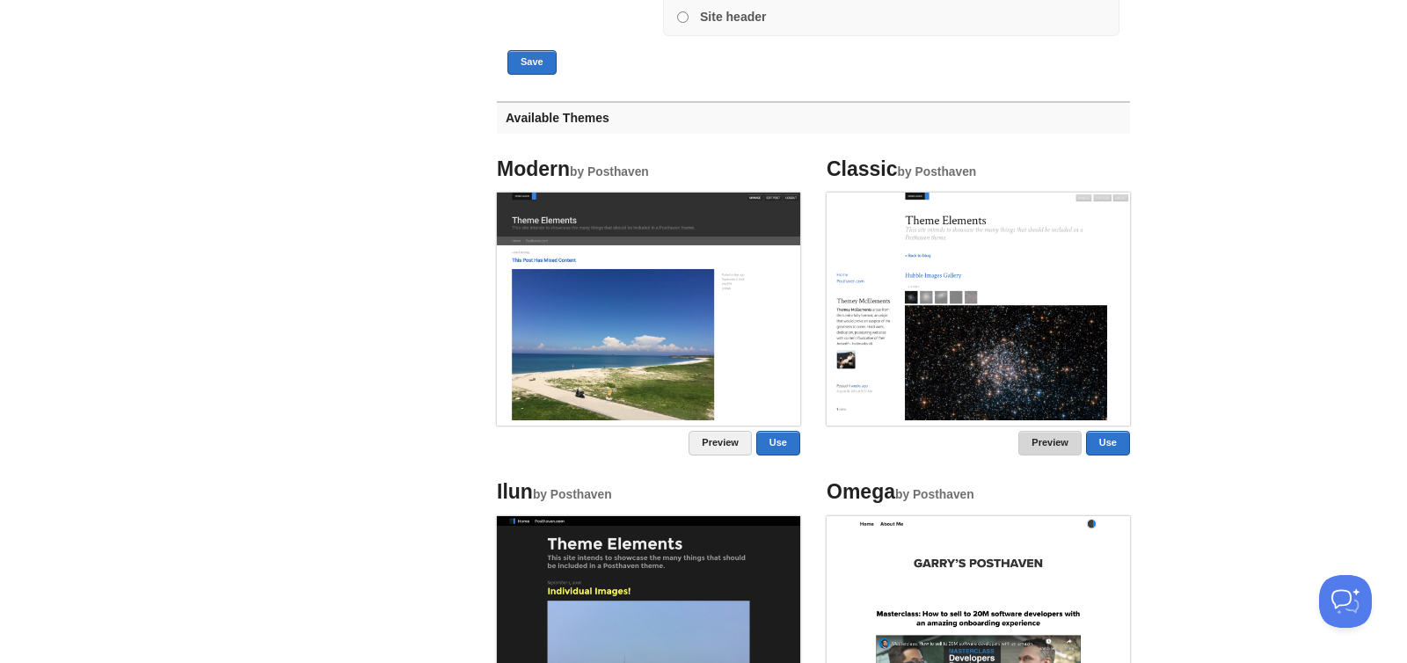
click at [1050, 444] on link "Preview" at bounding box center [1049, 443] width 63 height 25
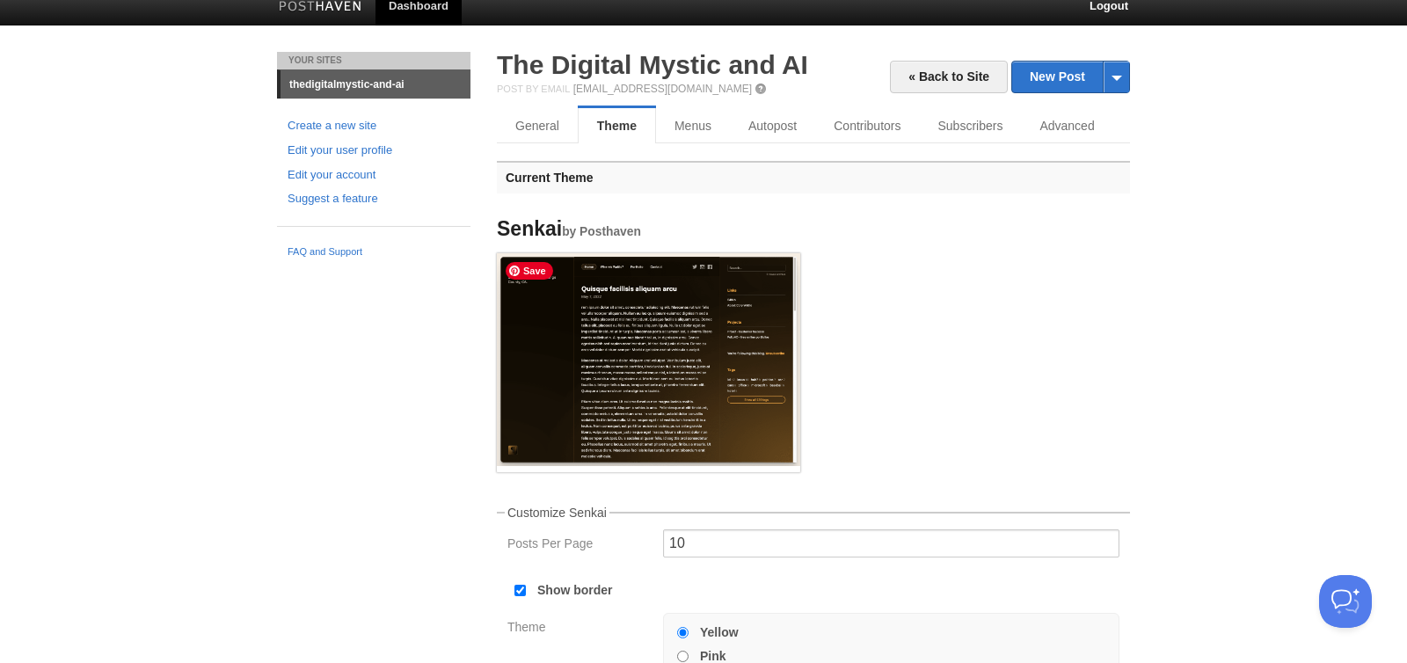
scroll to position [0, 0]
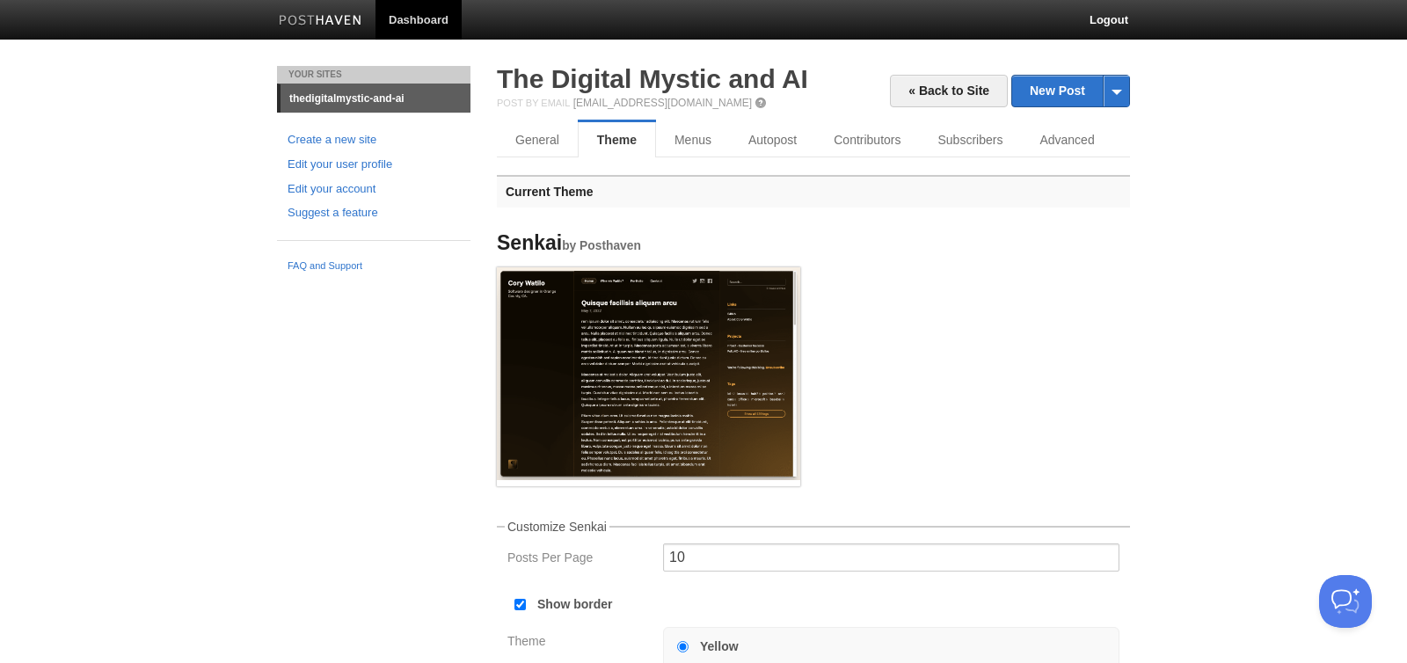
click at [332, 97] on link "thedigitalmystic-and-ai" at bounding box center [376, 98] width 190 height 28
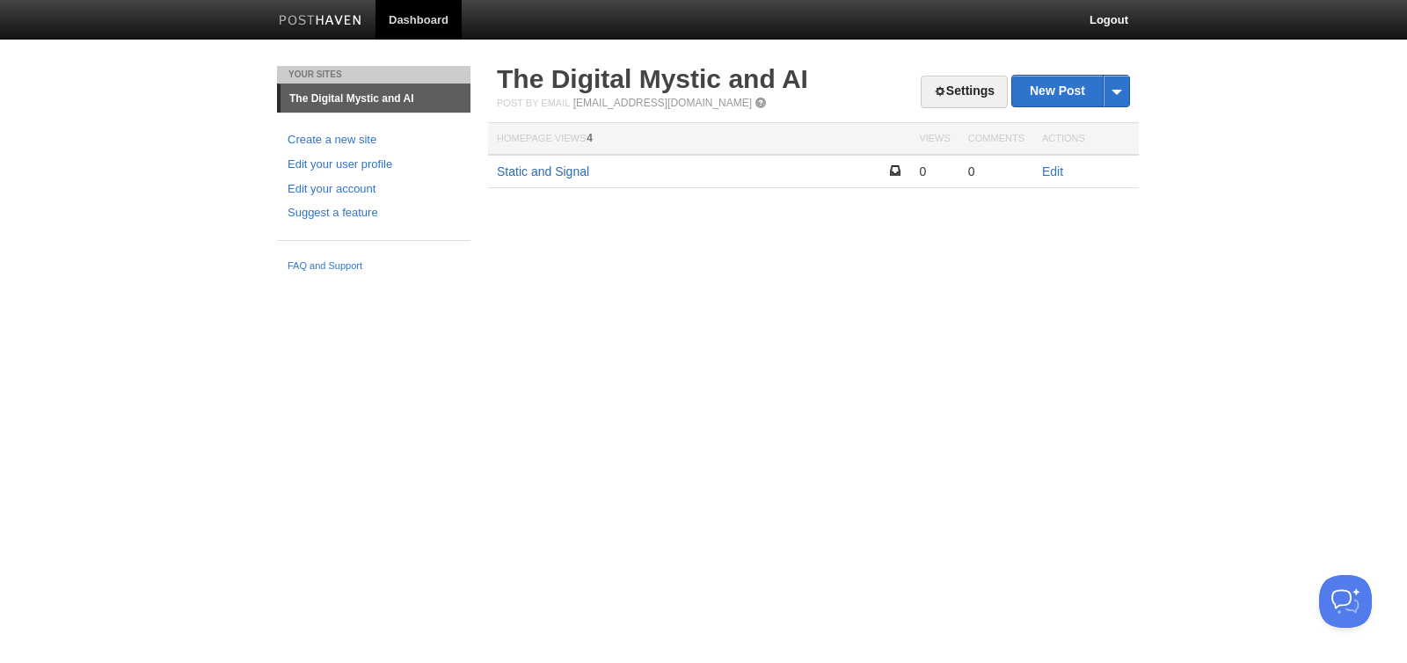
click at [544, 175] on link "Static and Signal" at bounding box center [543, 171] width 92 height 14
click at [350, 96] on link "The Digital Mystic and AI" at bounding box center [376, 98] width 190 height 28
click at [323, 19] on img at bounding box center [321, 21] width 84 height 13
click at [571, 173] on link "Static and Signal" at bounding box center [543, 171] width 92 height 14
click at [593, 83] on link "The Digital Mystic and AI" at bounding box center [652, 78] width 311 height 29
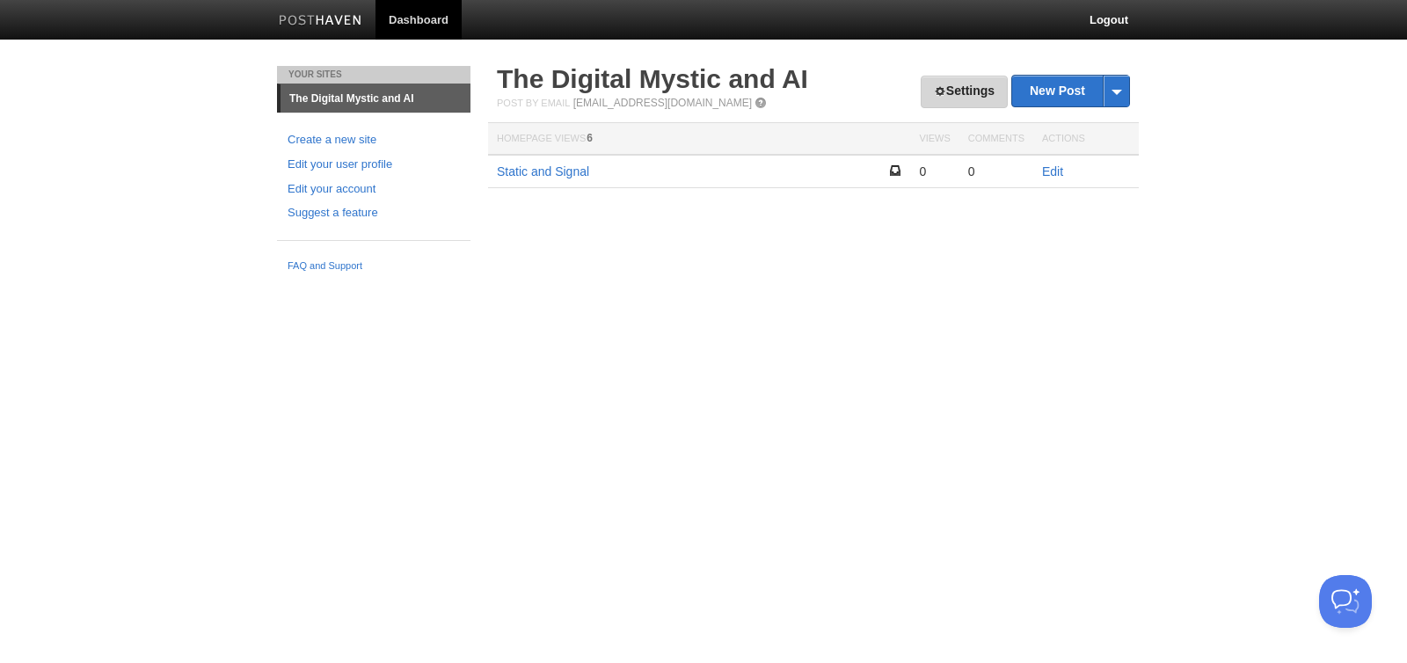
click at [953, 98] on link "Settings" at bounding box center [964, 92] width 87 height 33
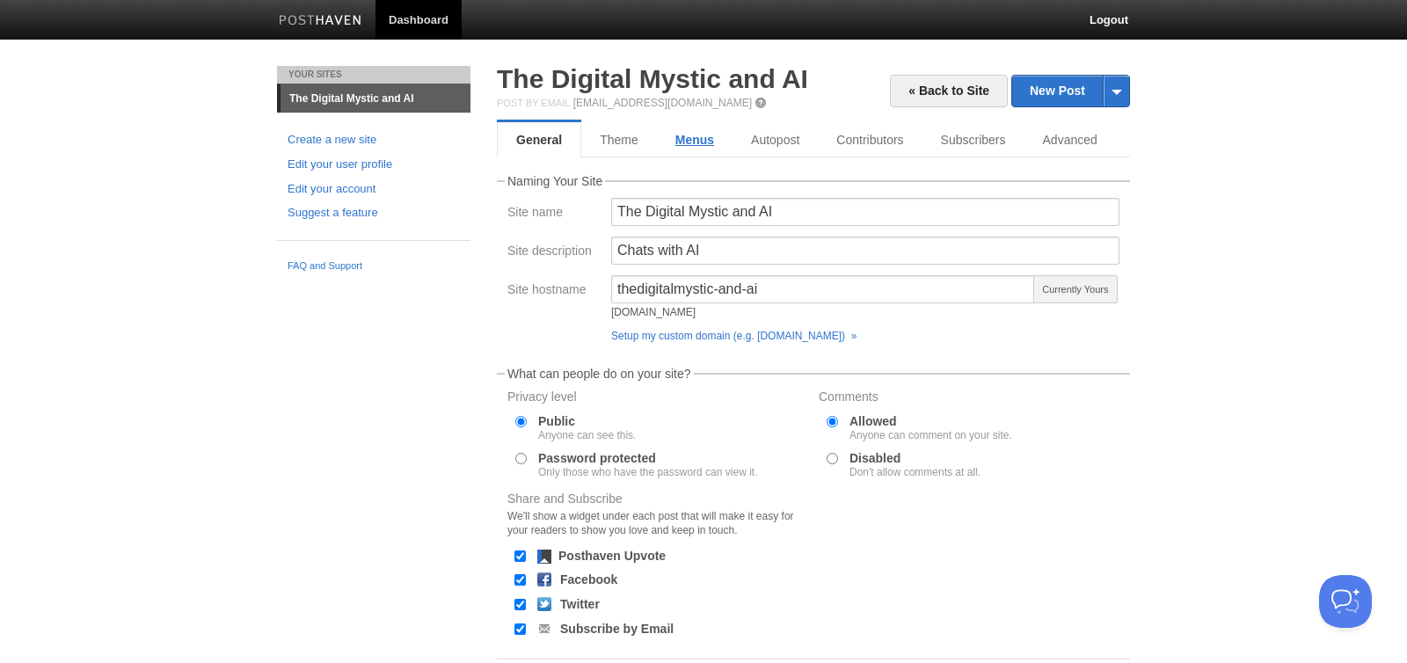
click at [716, 138] on link "Menus" at bounding box center [695, 139] width 76 height 35
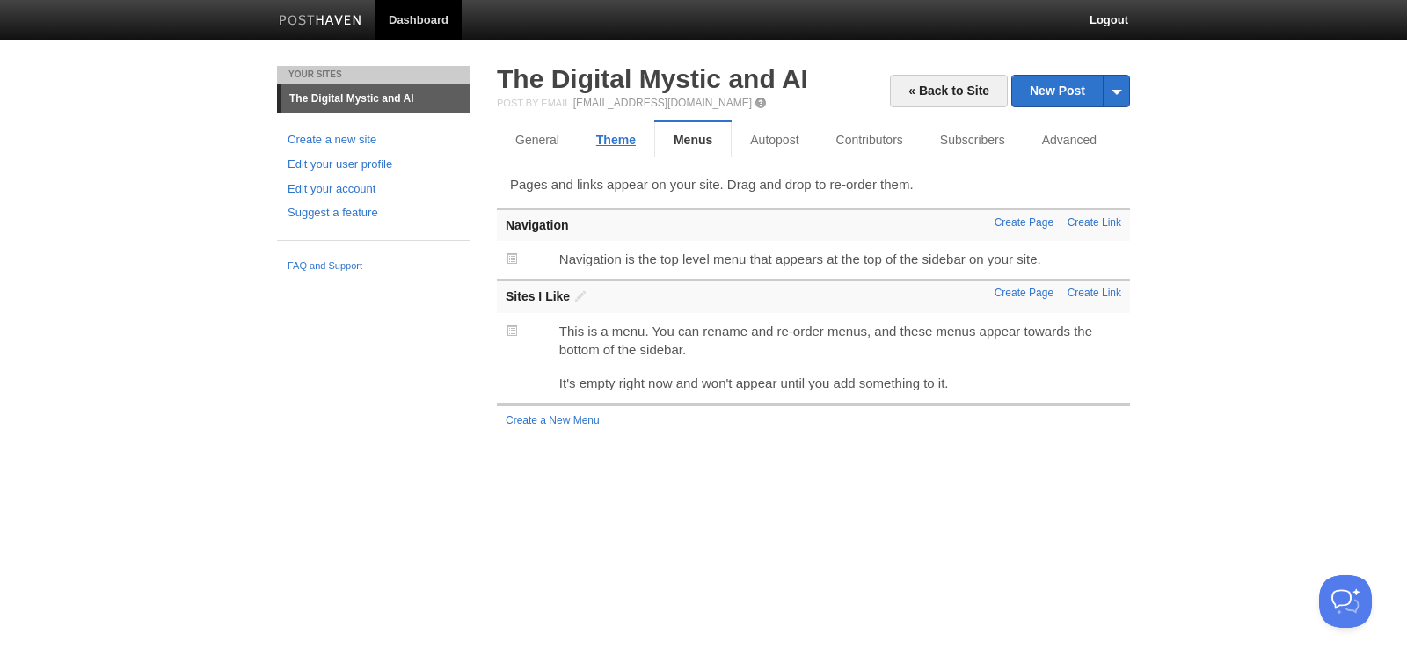
click at [612, 140] on link "Theme" at bounding box center [616, 139] width 77 height 35
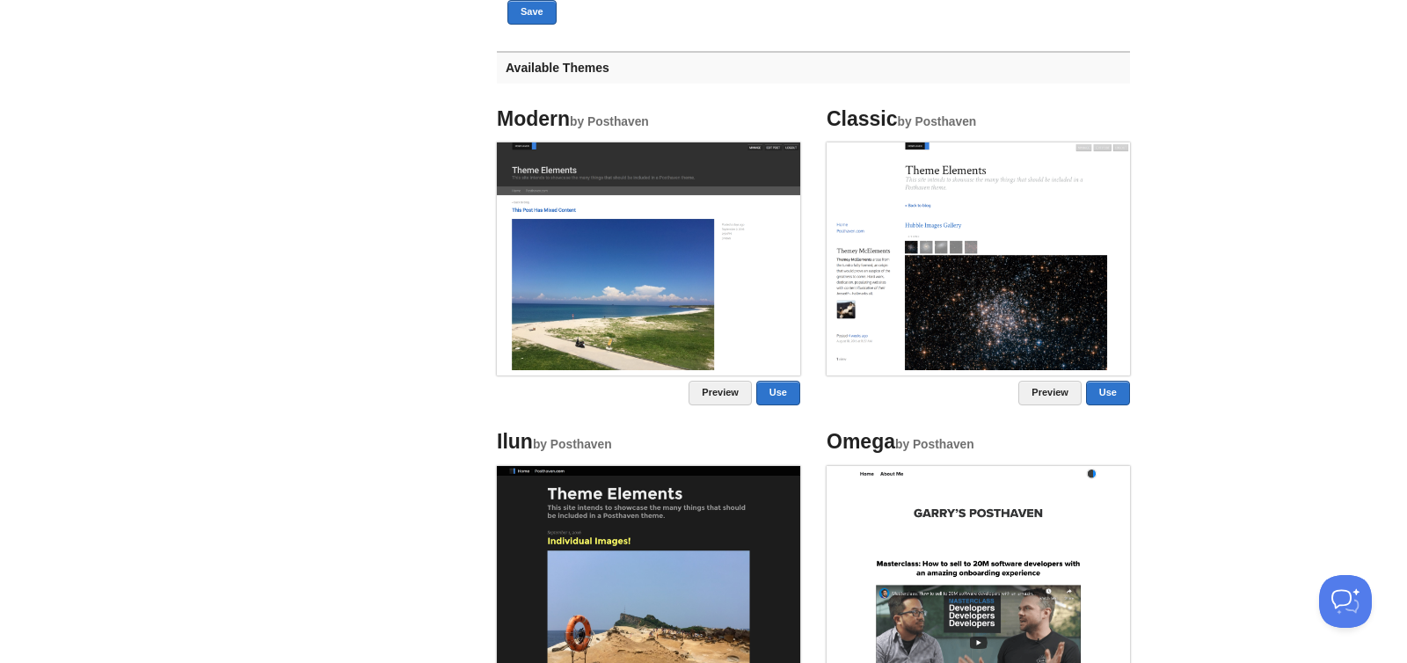
scroll to position [840, 0]
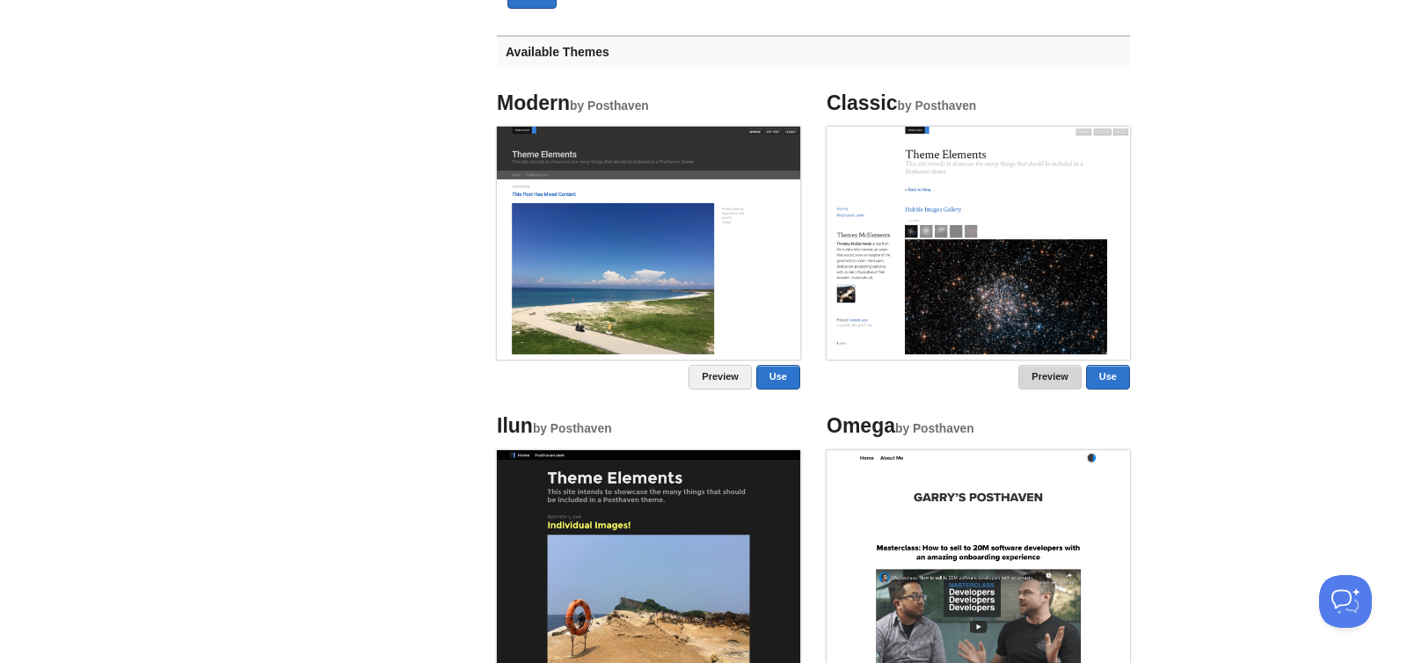
click at [1058, 375] on link "Preview" at bounding box center [1049, 377] width 63 height 25
click at [1104, 382] on link "Use" at bounding box center [1108, 377] width 44 height 25
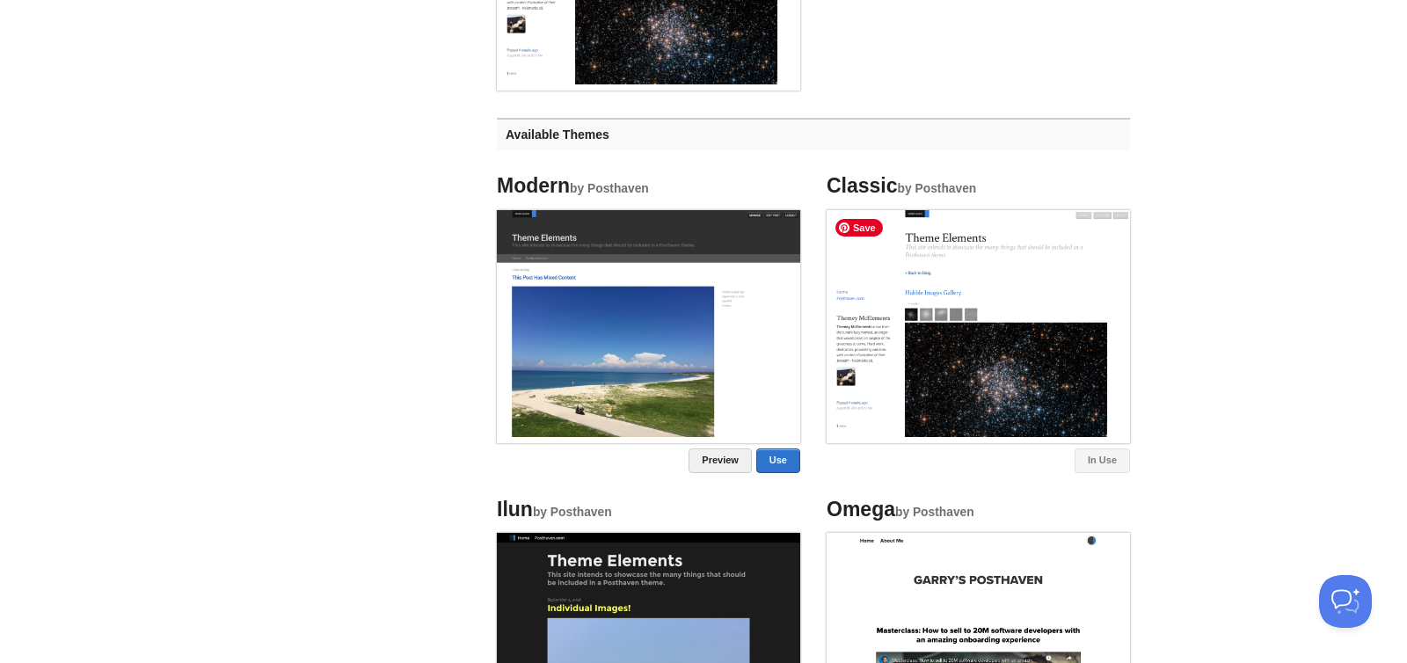
scroll to position [175, 0]
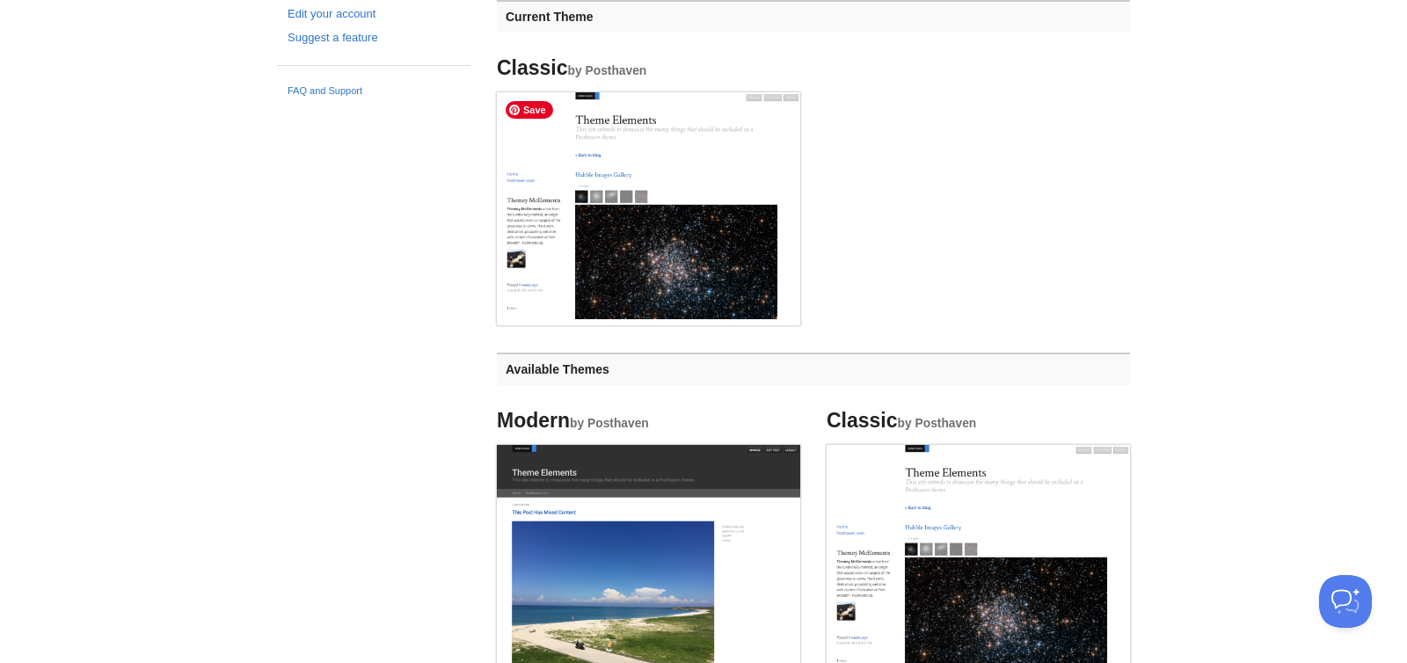
click at [671, 268] on img at bounding box center [648, 206] width 303 height 228
click at [671, 266] on img at bounding box center [648, 206] width 303 height 228
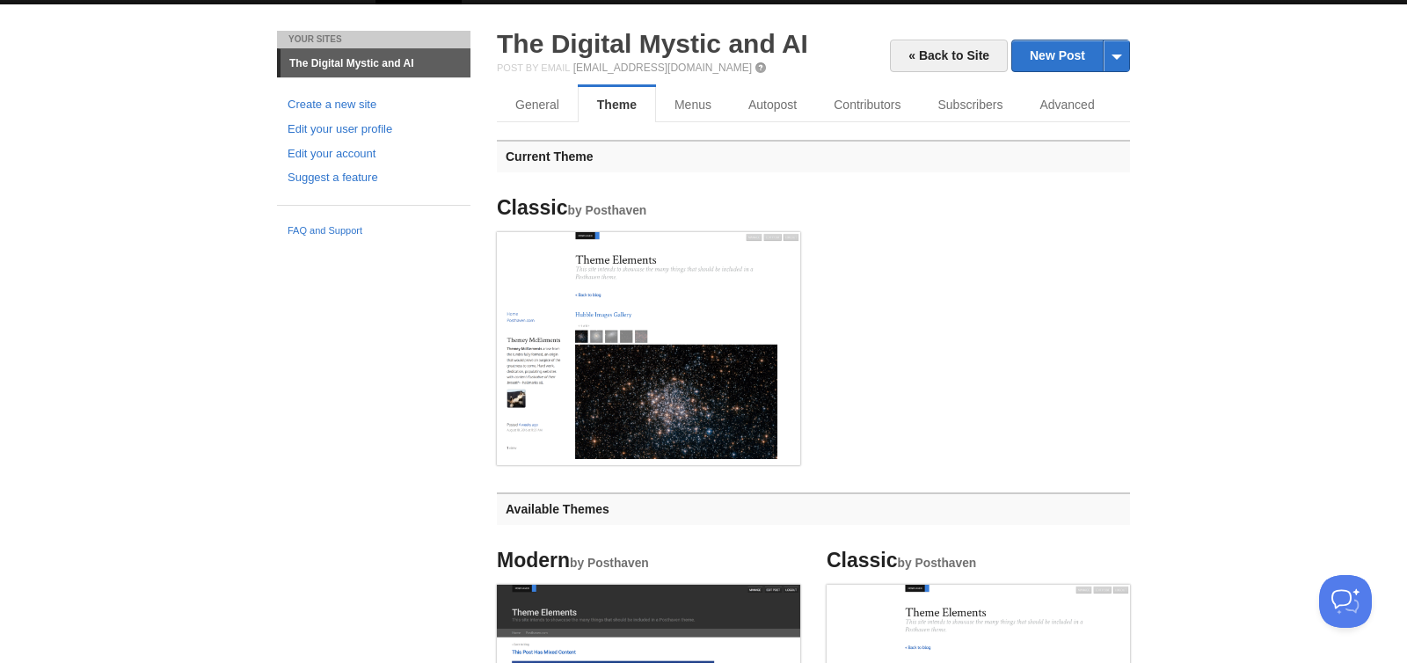
scroll to position [0, 0]
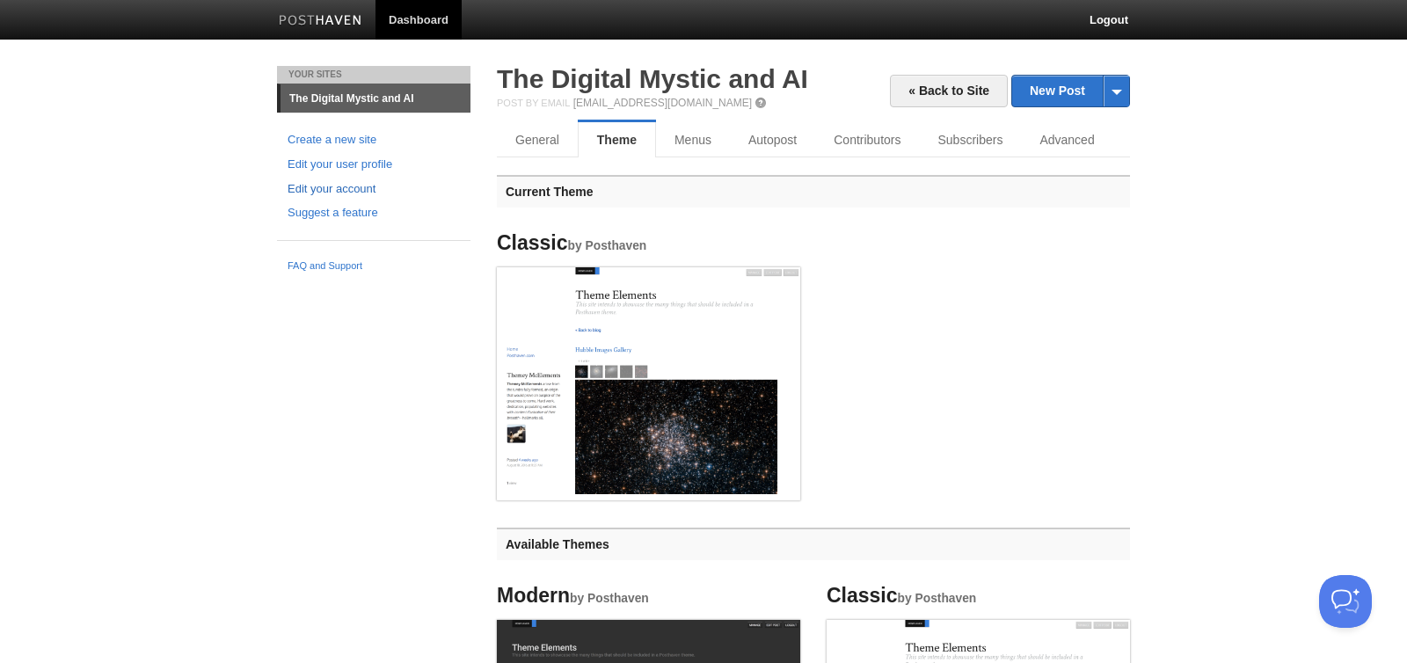
click at [361, 186] on link "Edit your account" at bounding box center [374, 189] width 172 height 18
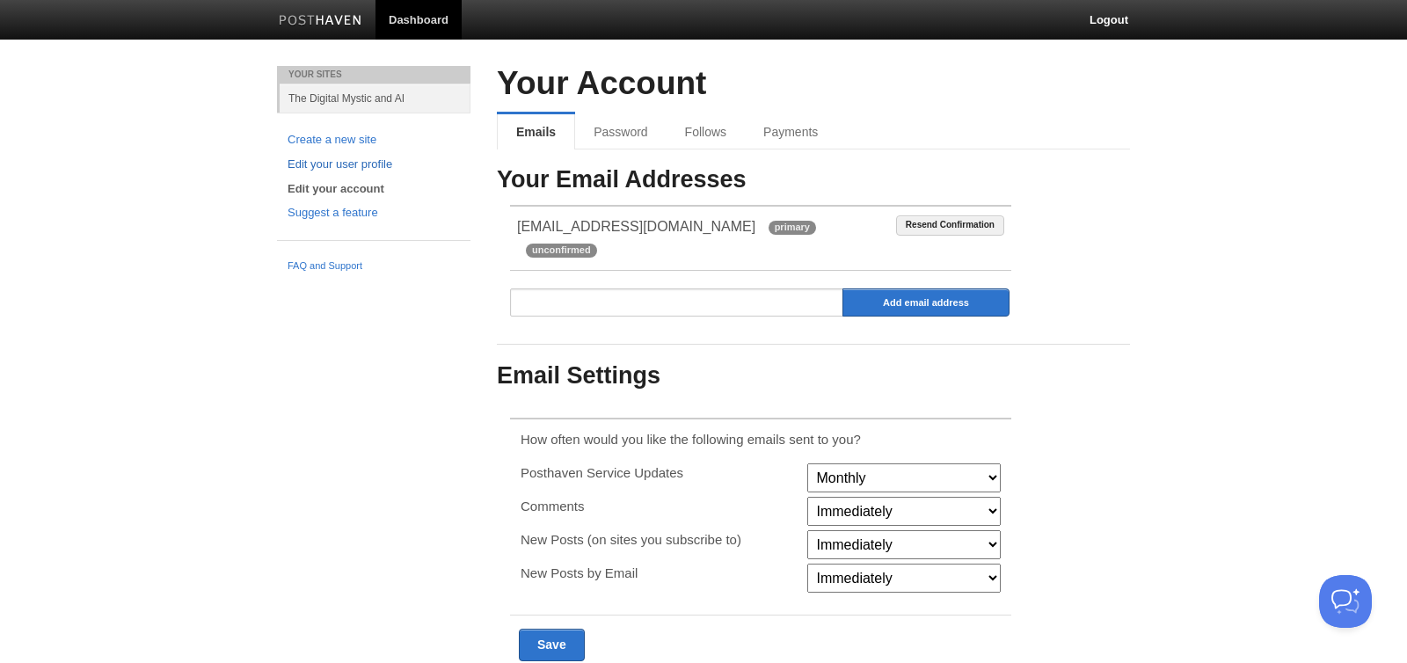
click at [375, 158] on link "Edit your user profile" at bounding box center [374, 165] width 172 height 18
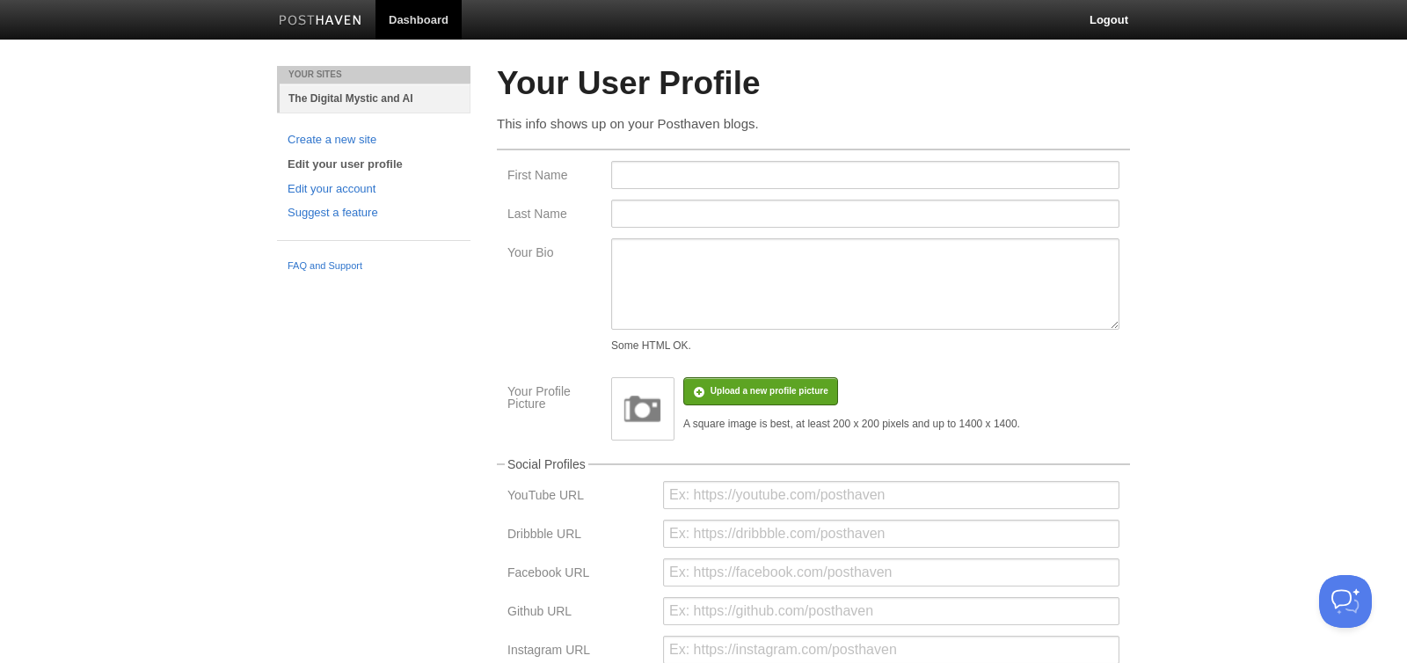
click at [330, 97] on link "The Digital Mystic and AI" at bounding box center [375, 98] width 191 height 29
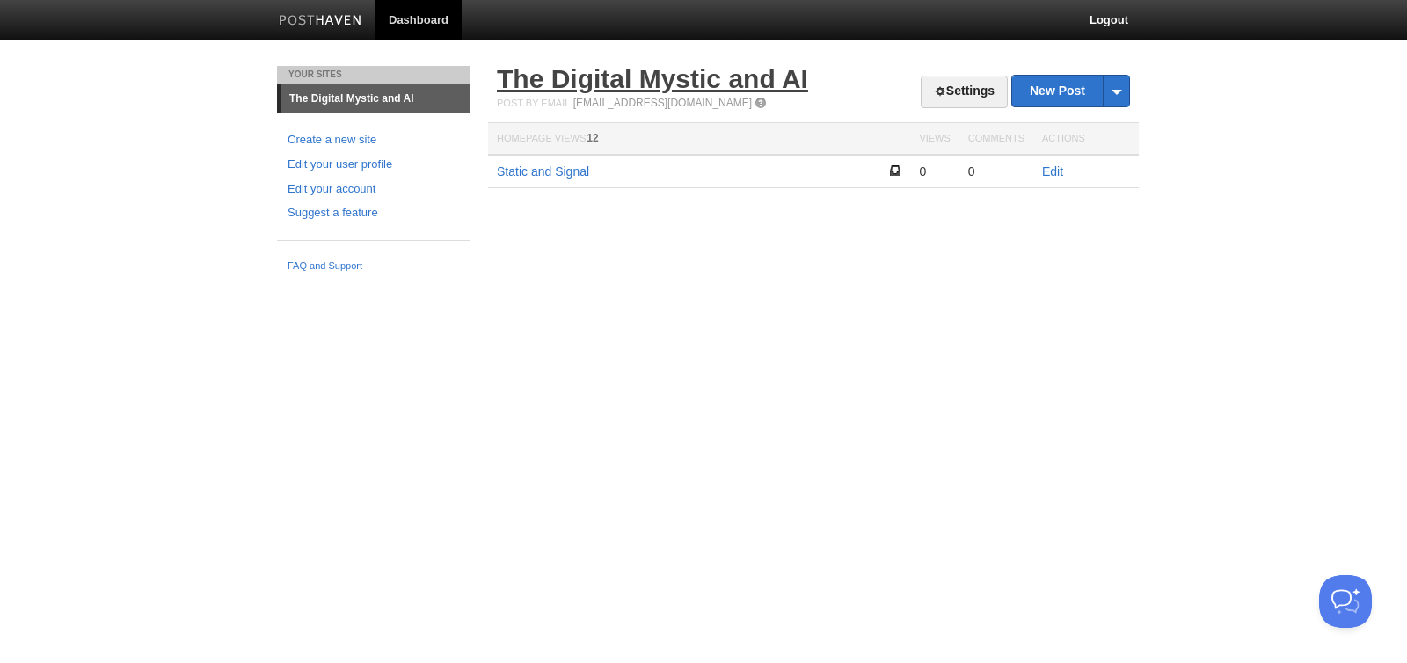
click at [551, 88] on link "The Digital Mystic and AI" at bounding box center [652, 78] width 311 height 29
click at [547, 171] on link "Static and Signal" at bounding box center [543, 171] width 92 height 14
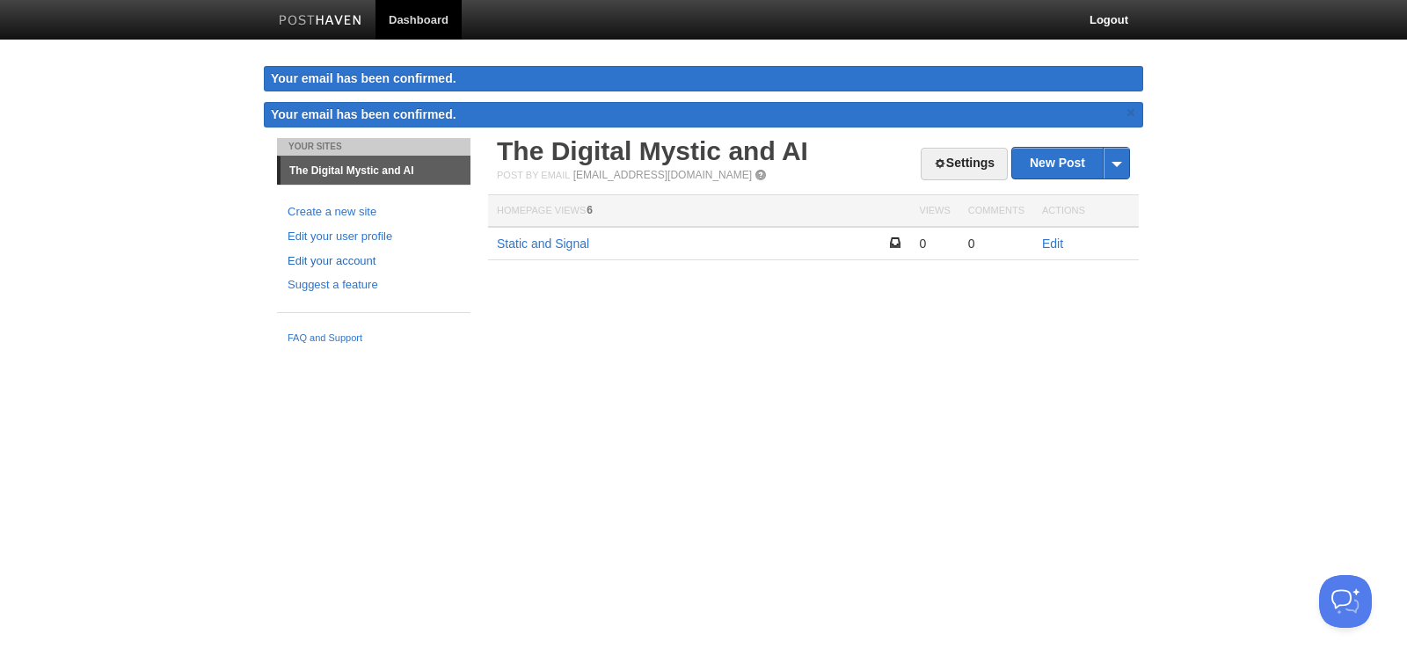
click at [363, 256] on link "Edit your account" at bounding box center [374, 261] width 172 height 18
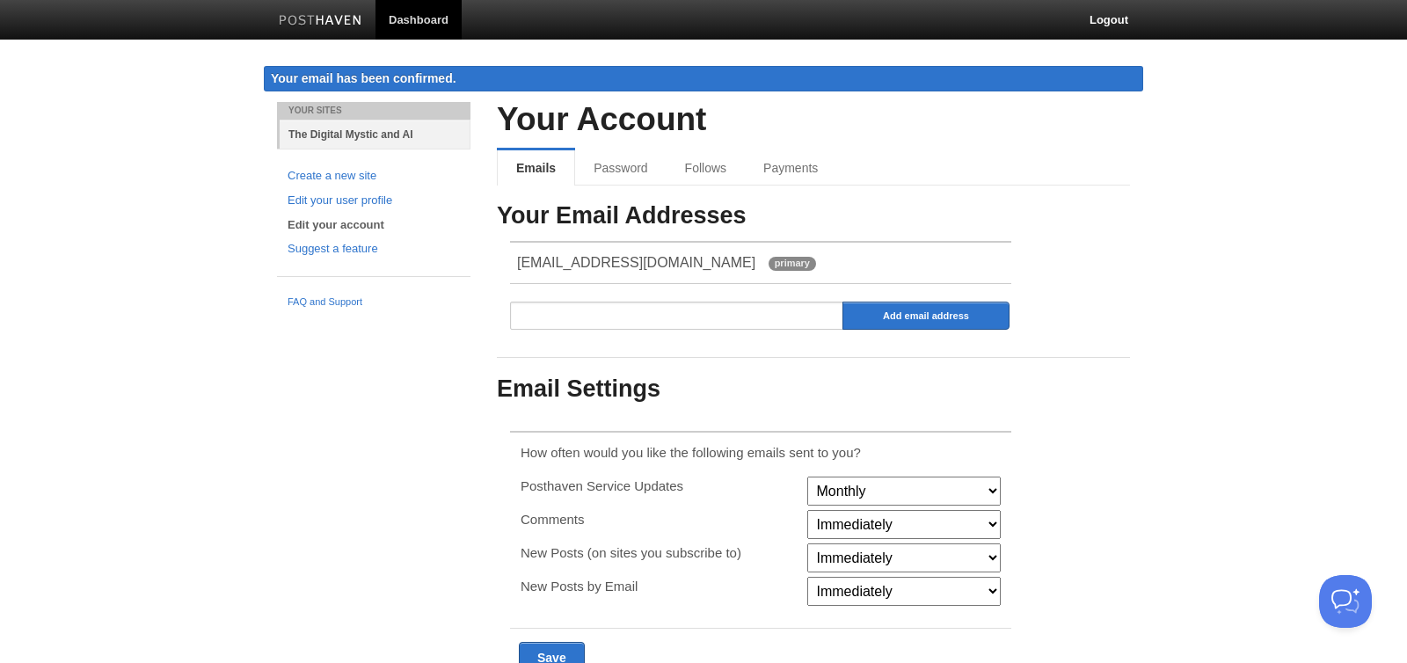
click at [397, 136] on link "The Digital Mystic and AI" at bounding box center [375, 134] width 191 height 29
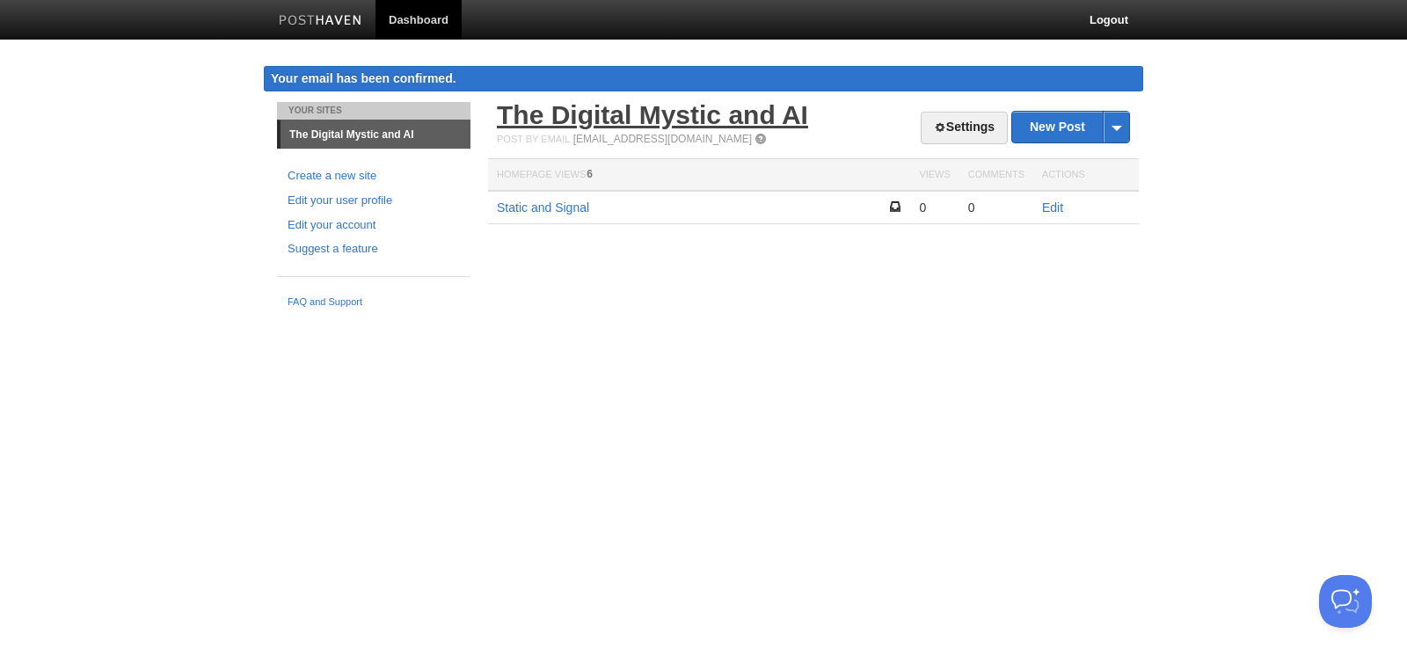
click at [566, 125] on link "The Digital Mystic and AI" at bounding box center [652, 114] width 311 height 29
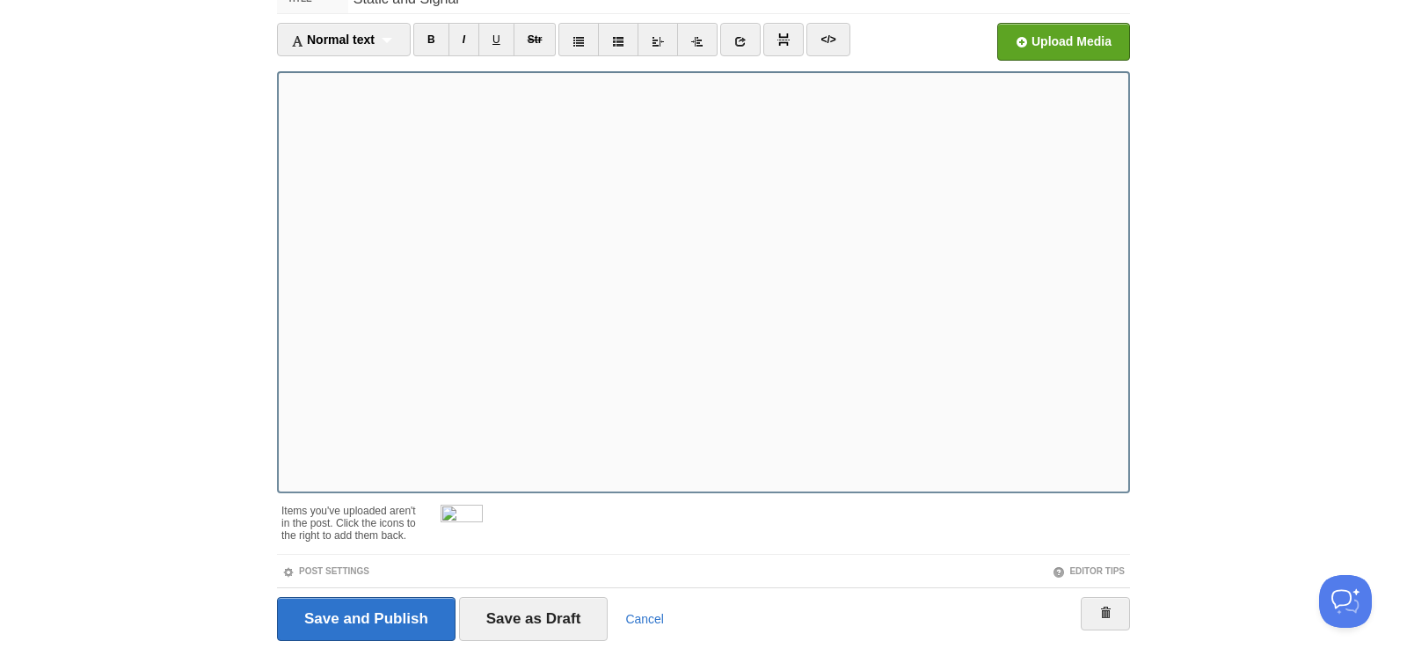
scroll to position [99, 0]
click at [483, 503] on span at bounding box center [483, 506] width 12 height 12
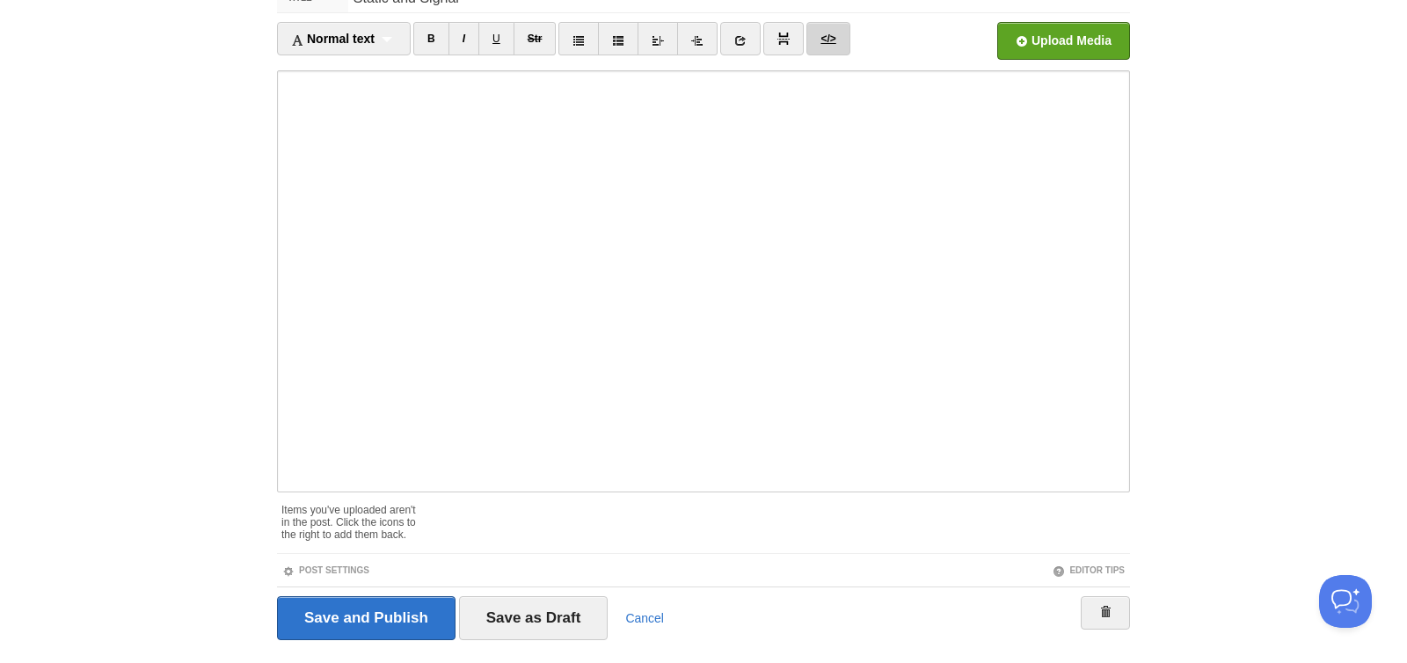
scroll to position [80, 0]
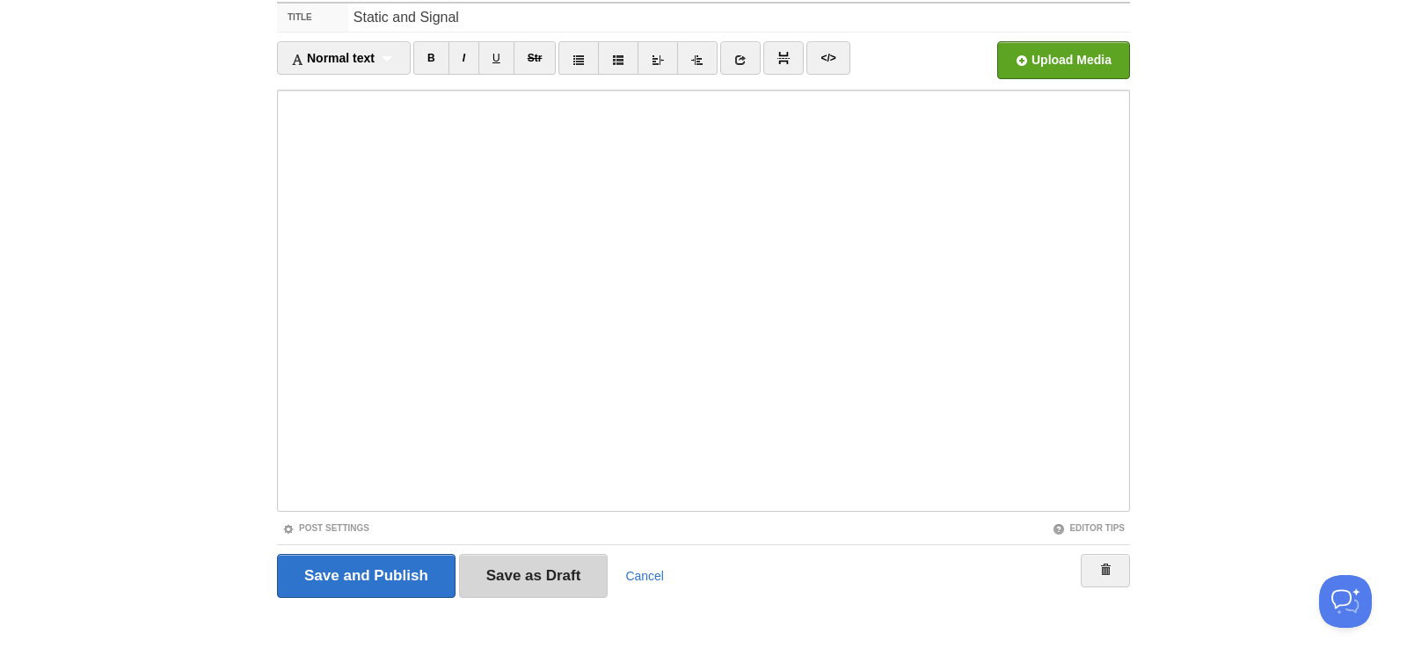
click at [495, 585] on input "Save as Draft" at bounding box center [533, 576] width 149 height 44
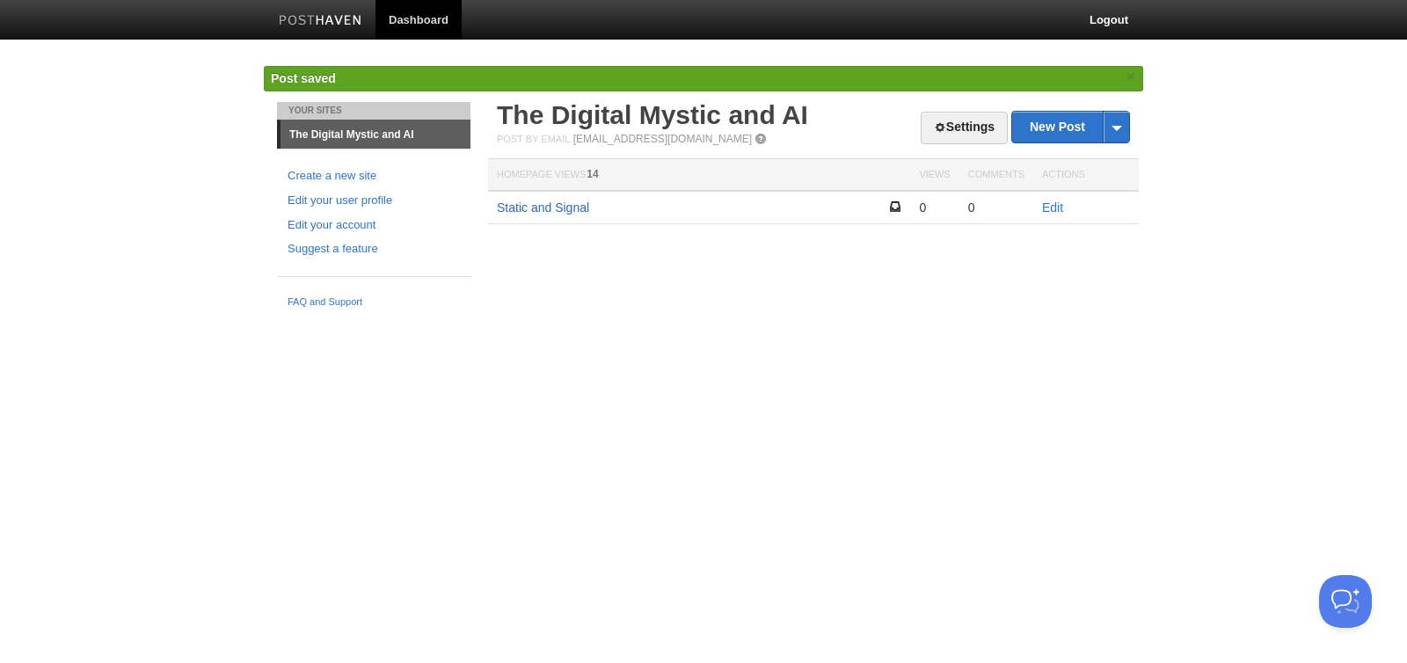
click at [570, 207] on link "Static and Signal" at bounding box center [543, 207] width 92 height 14
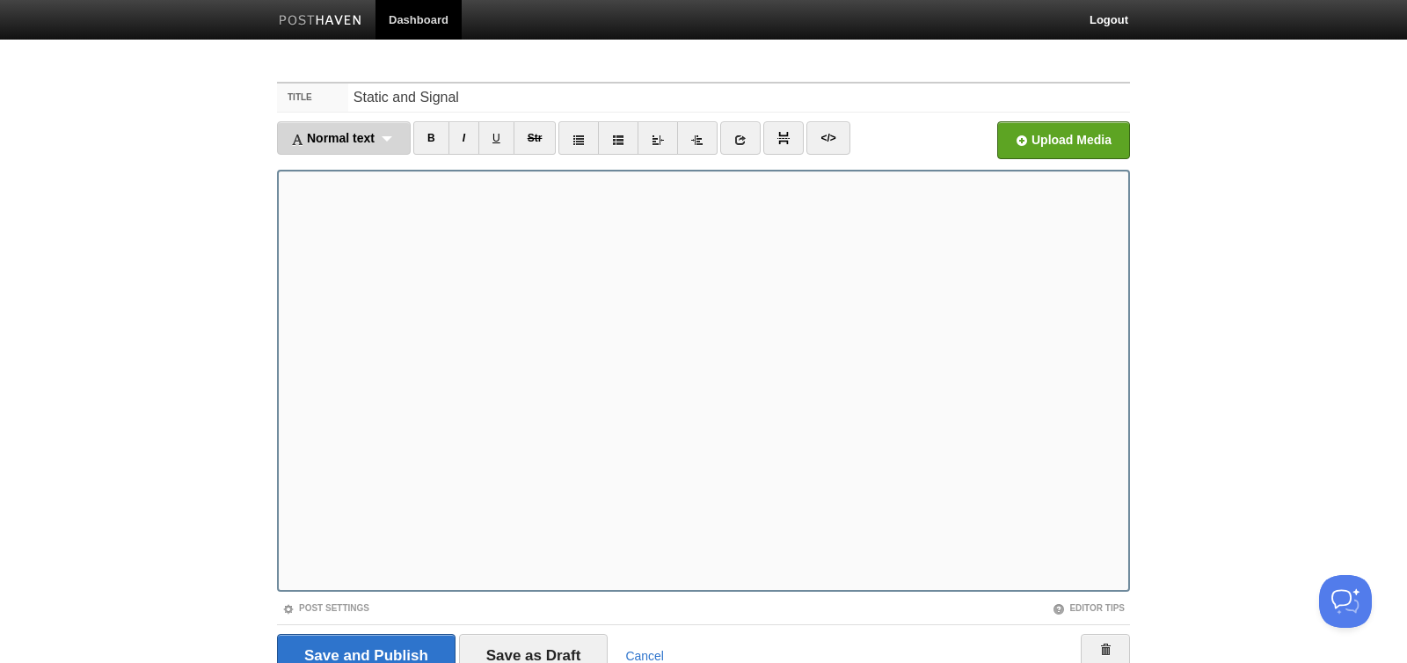
click at [367, 137] on span "Normal text" at bounding box center [333, 138] width 84 height 14
click at [347, 162] on link "Normal text" at bounding box center [344, 169] width 132 height 26
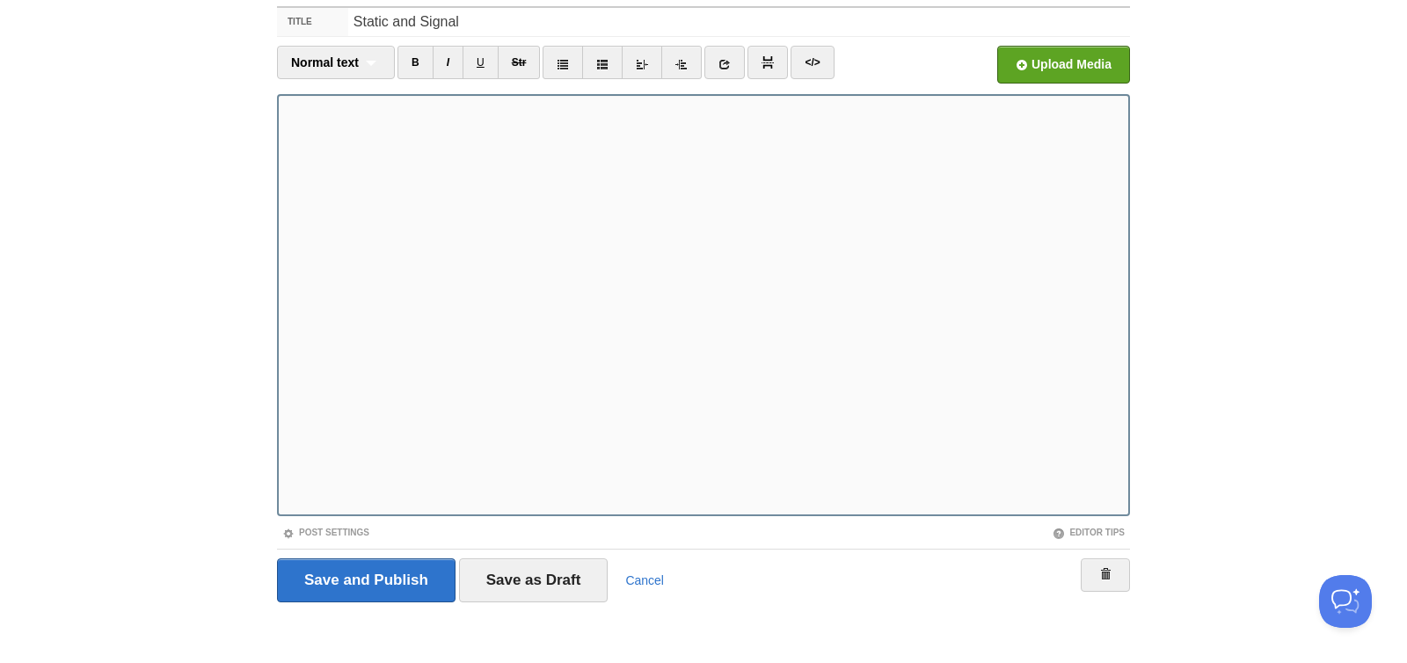
scroll to position [80, 0]
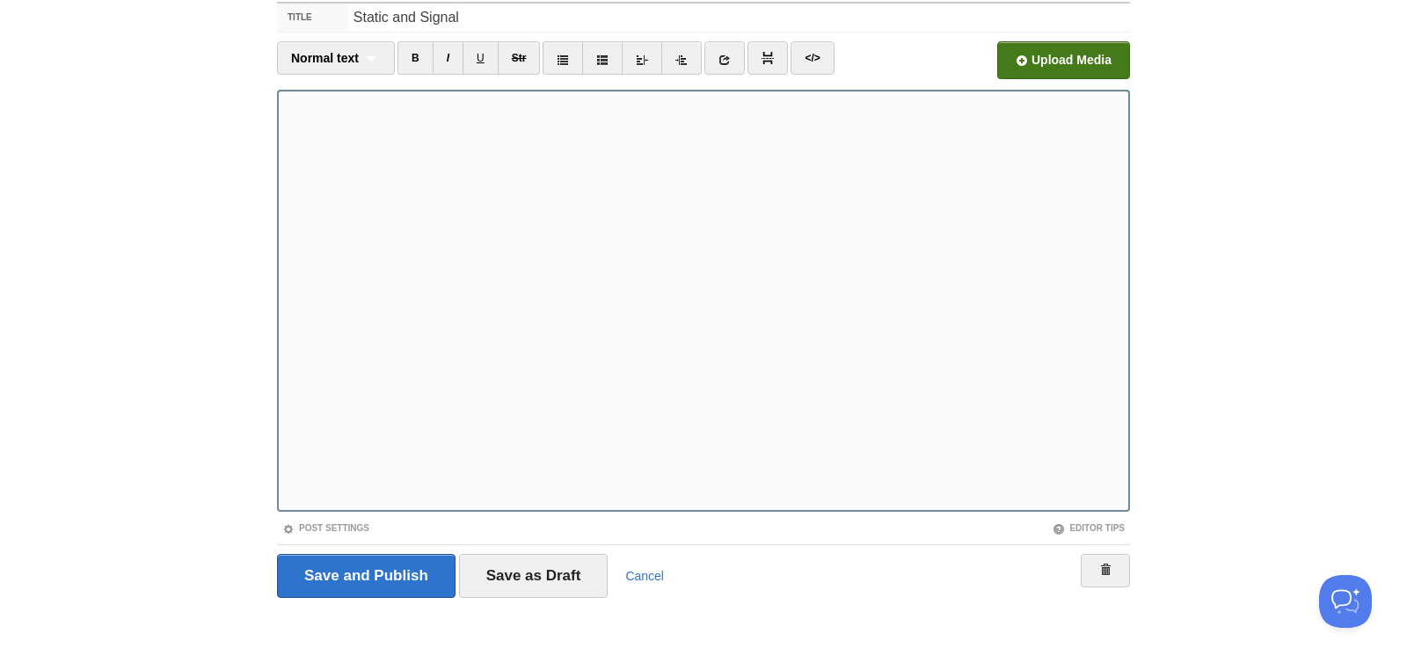
click at [1085, 72] on input "file" at bounding box center [532, 65] width 1331 height 90
click at [1053, 71] on input "file" at bounding box center [532, 65] width 1331 height 90
click at [392, 579] on input "Save and Publish" at bounding box center [366, 576] width 179 height 44
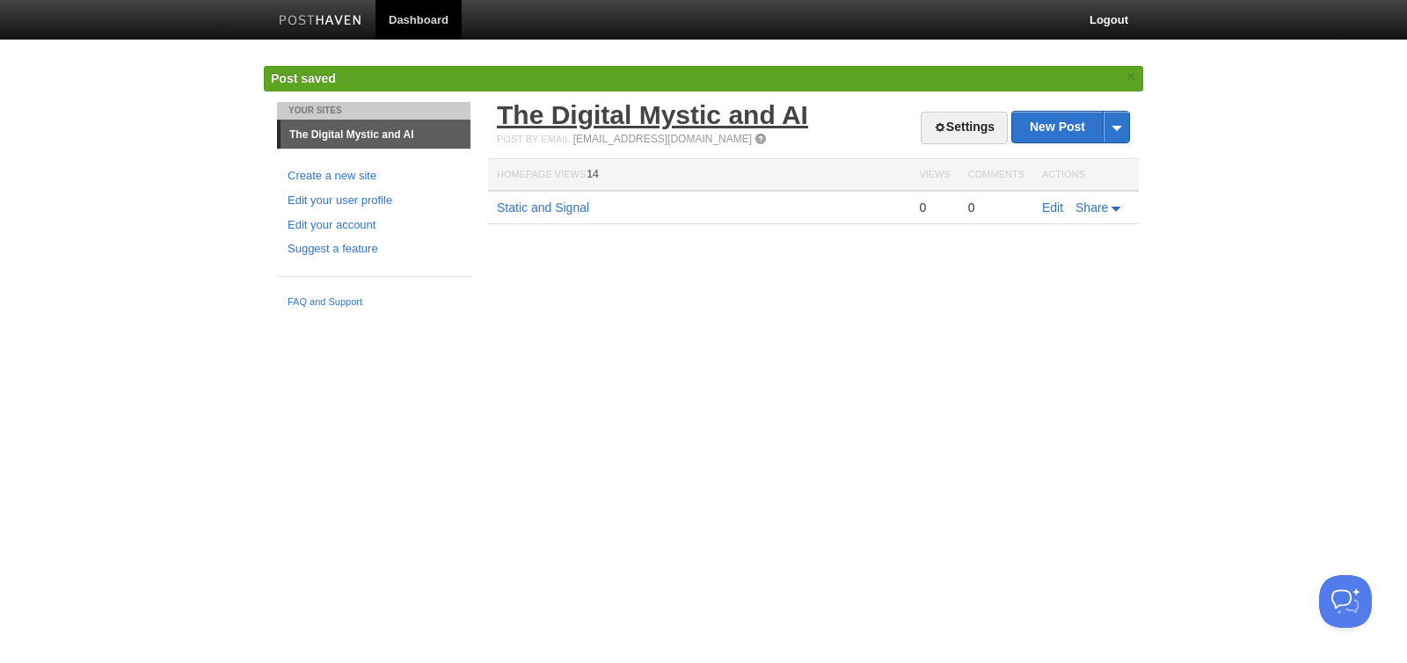
click at [531, 119] on link "The Digital Mystic and AI" at bounding box center [652, 114] width 311 height 29
